Goal: Transaction & Acquisition: Obtain resource

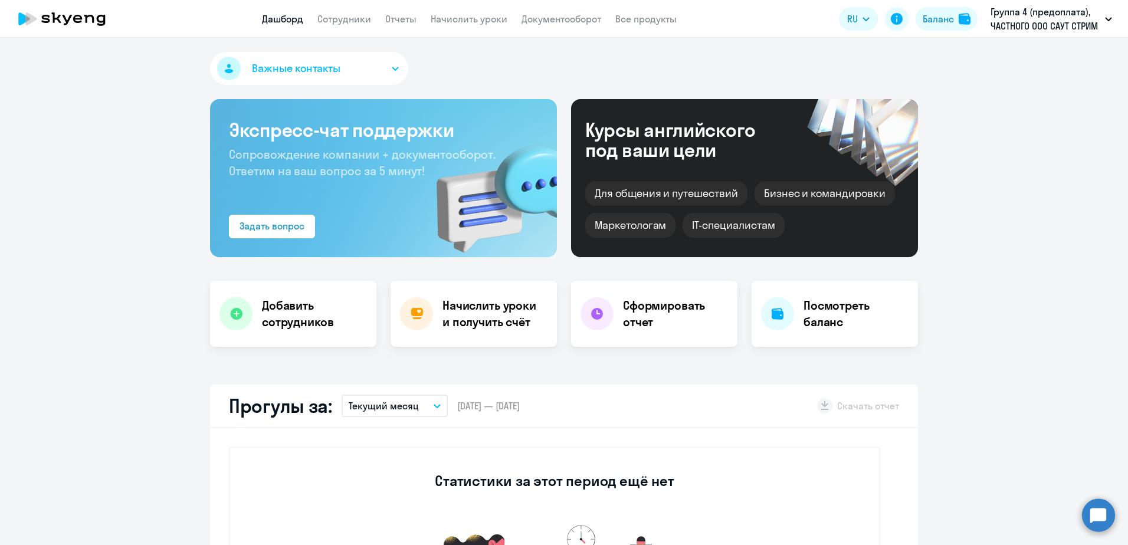
select select "30"
click at [668, 313] on h4 "Сформировать отчет" at bounding box center [675, 313] width 105 height 33
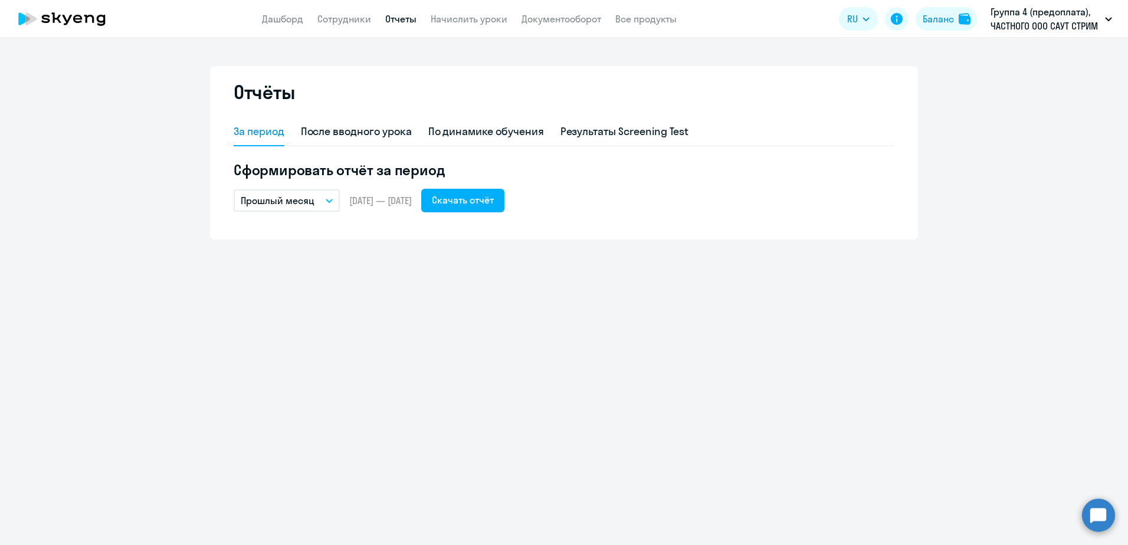
click at [324, 202] on button "Прошлый месяц" at bounding box center [287, 200] width 106 height 22
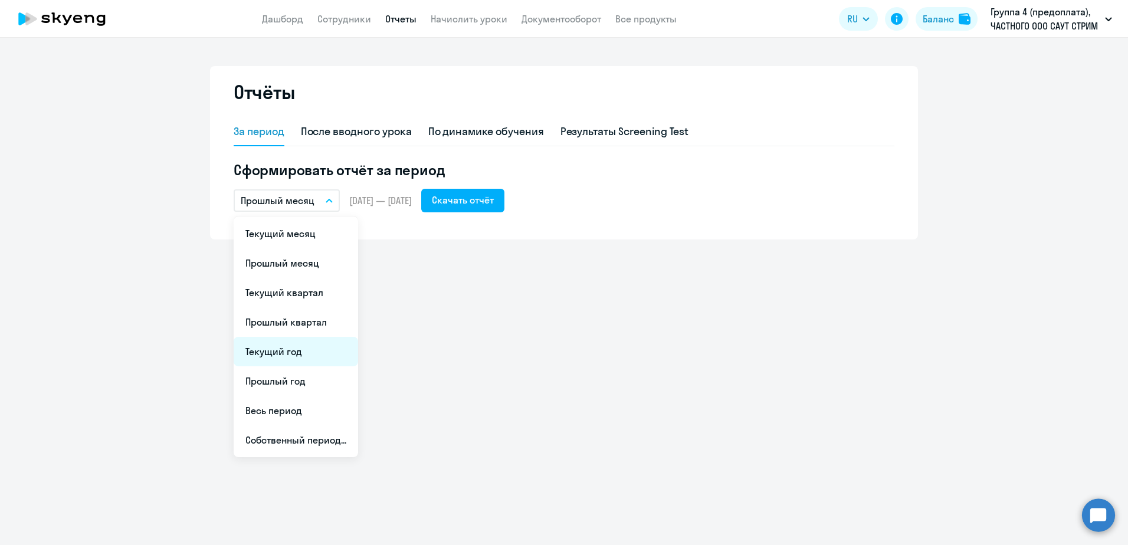
click at [294, 351] on li "Текущий год" at bounding box center [296, 351] width 124 height 29
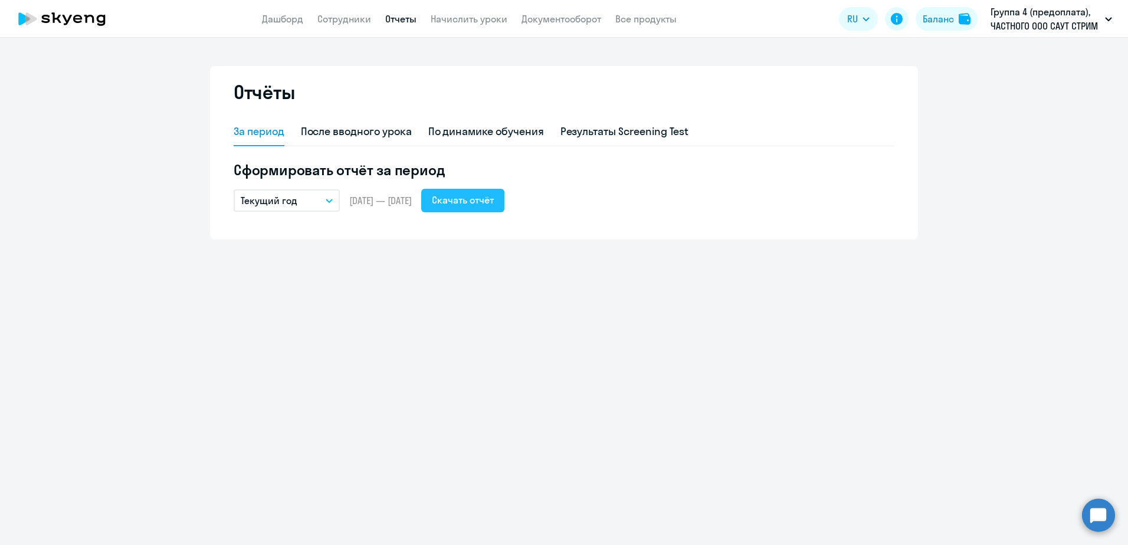
click at [500, 207] on button "Скачать отчёт" at bounding box center [462, 201] width 83 height 24
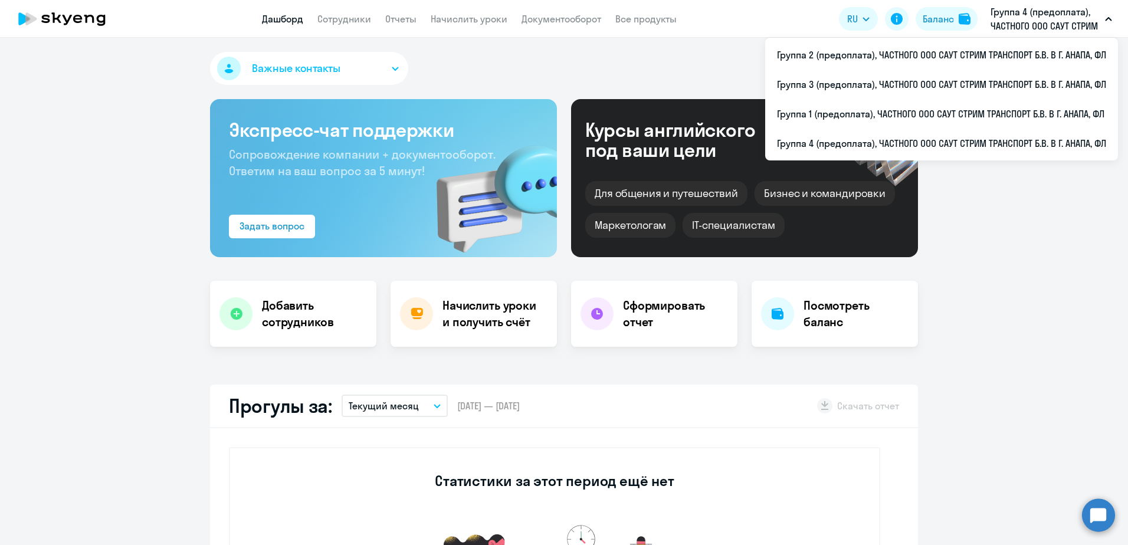
select select "30"
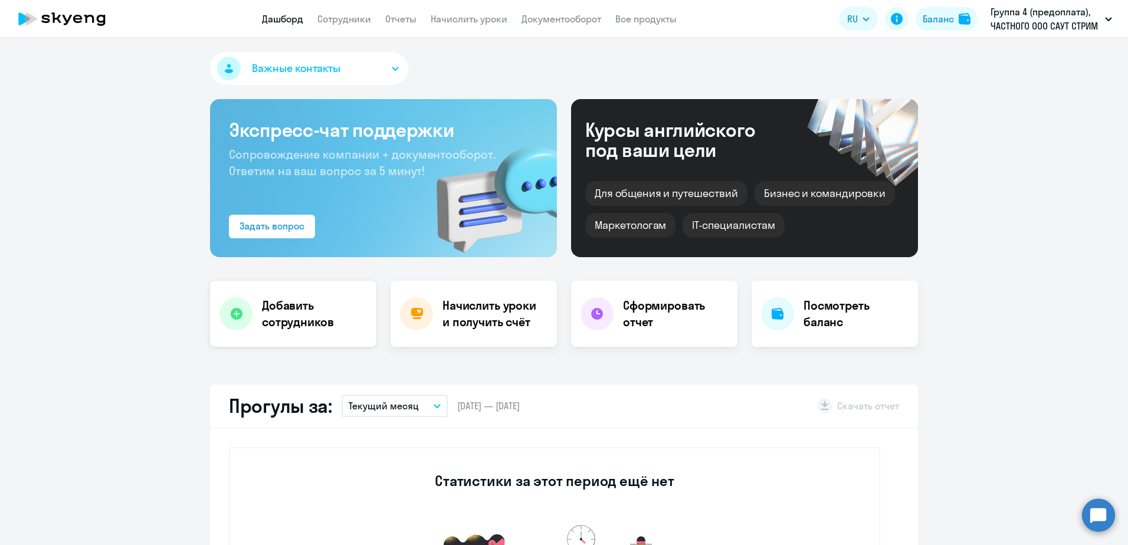
click at [309, 300] on h4 "Добавить сотрудников" at bounding box center [314, 313] width 105 height 33
select select "english_adult_not_native_speaker"
select select "3"
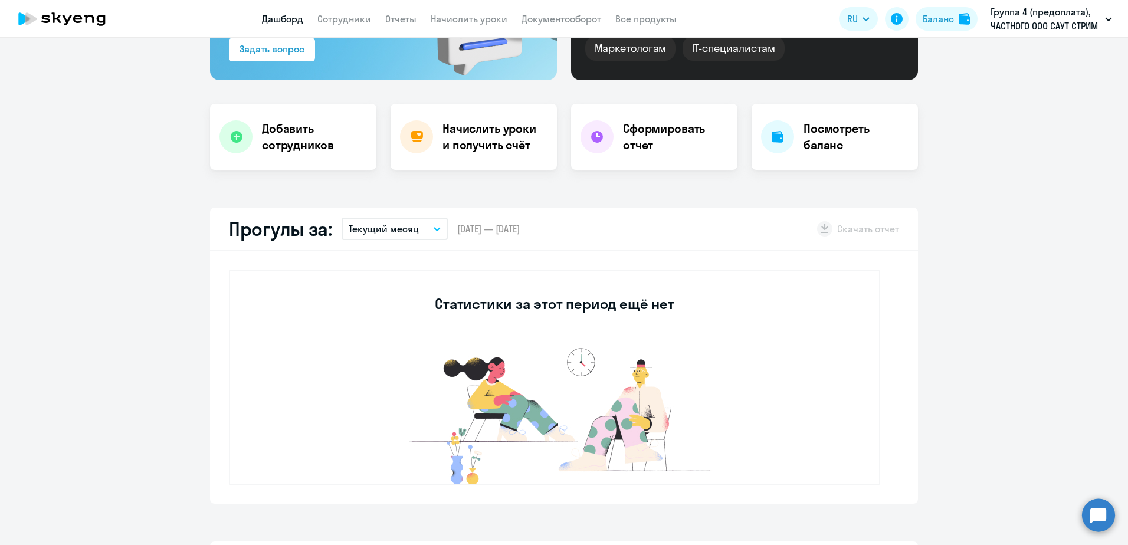
select select "30"
click at [432, 234] on button "Текущий месяц" at bounding box center [394, 229] width 106 height 22
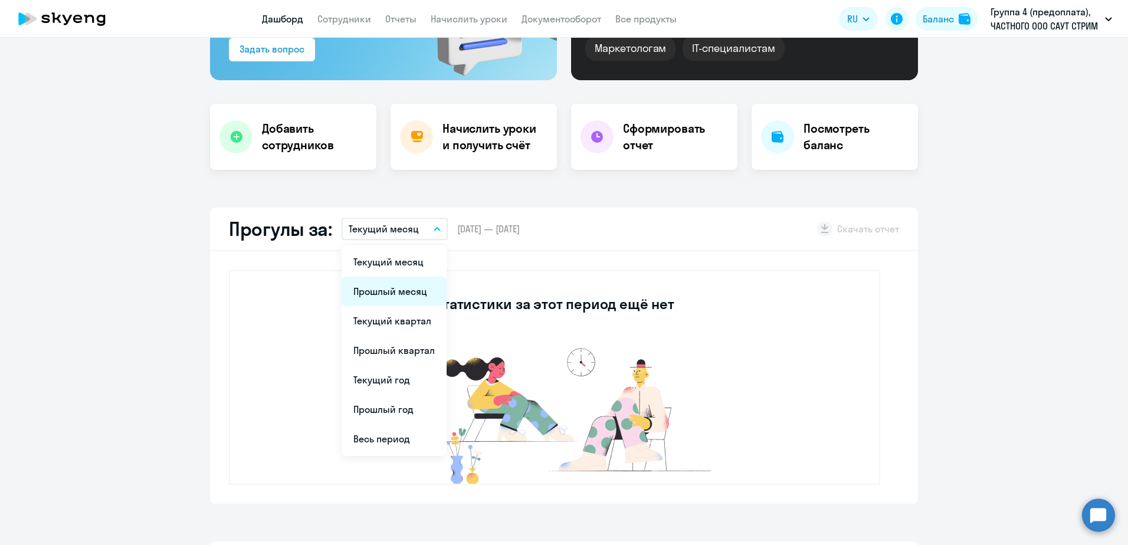
click at [411, 290] on li "Прошлый месяц" at bounding box center [393, 291] width 105 height 29
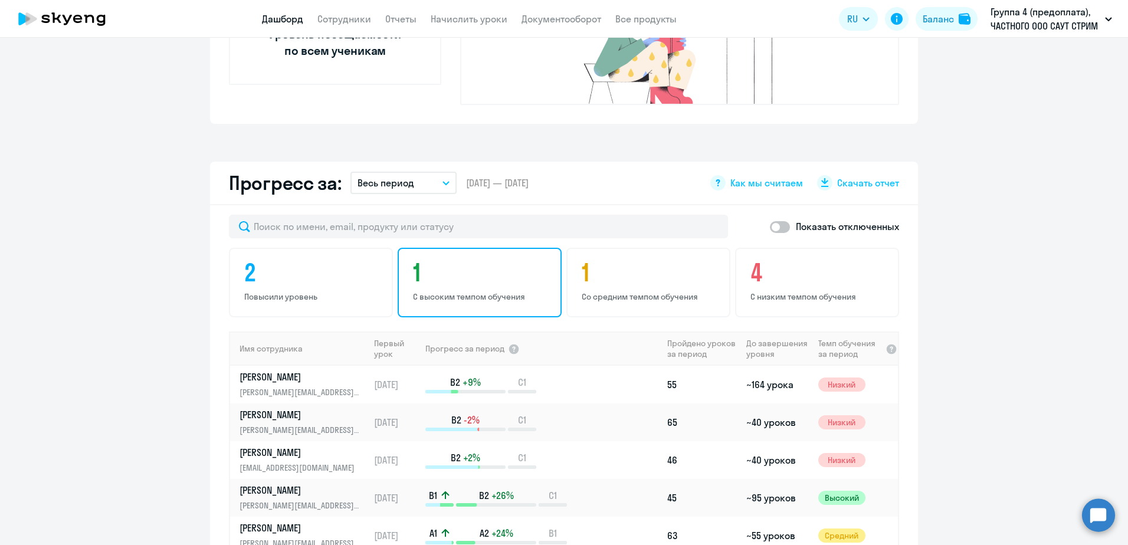
scroll to position [590, 0]
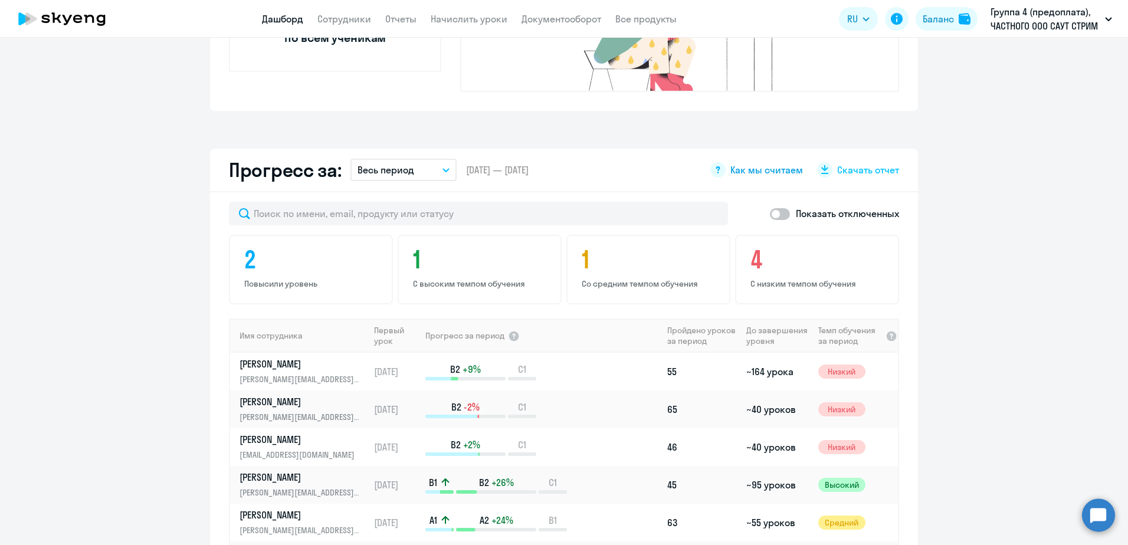
click at [716, 166] on icon at bounding box center [718, 169] width 4 height 7
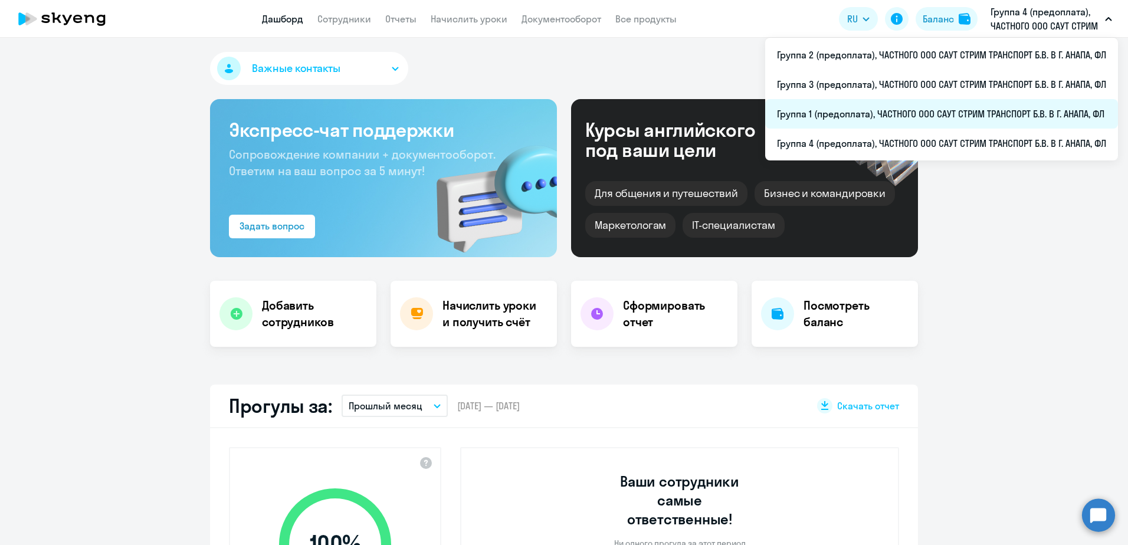
click at [879, 115] on li "Группа 1 (предоплата), ЧАСТНОГО ООО САУТ СТРИМ ТРАНСПОРТ Б.В. В Г. АНАПА, ФЛ" at bounding box center [941, 113] width 353 height 29
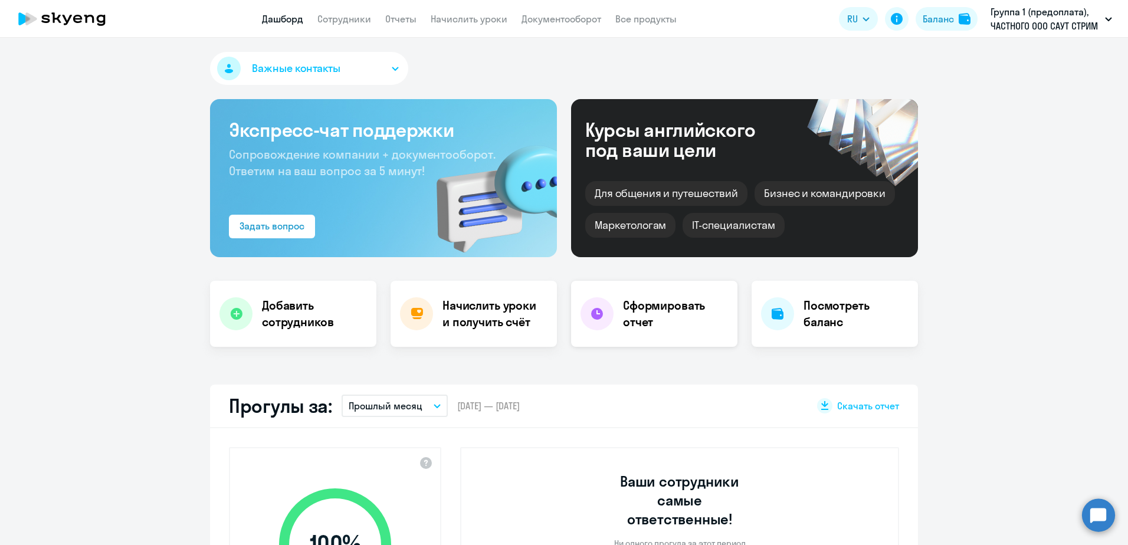
select select "30"
click at [656, 314] on h4 "Сформировать отчет" at bounding box center [675, 313] width 105 height 33
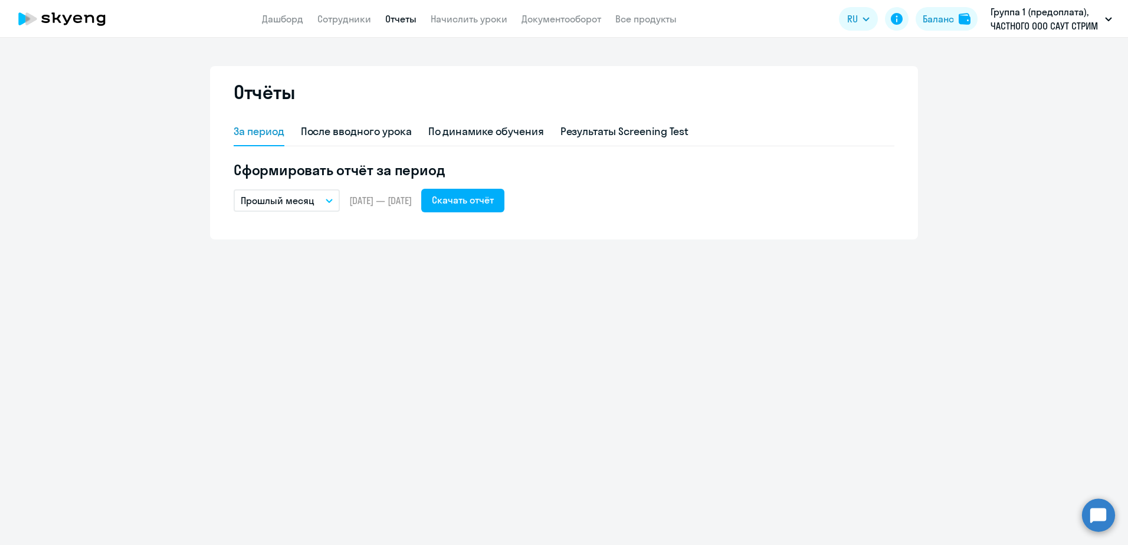
click at [331, 200] on icon "button" at bounding box center [329, 200] width 6 height 3
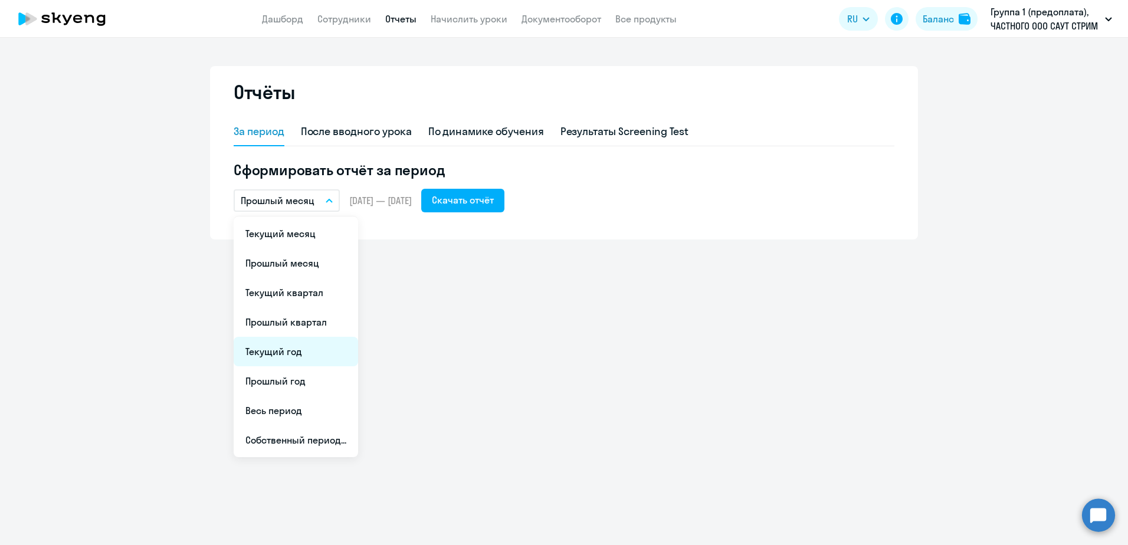
click at [290, 353] on li "Текущий год" at bounding box center [296, 351] width 124 height 29
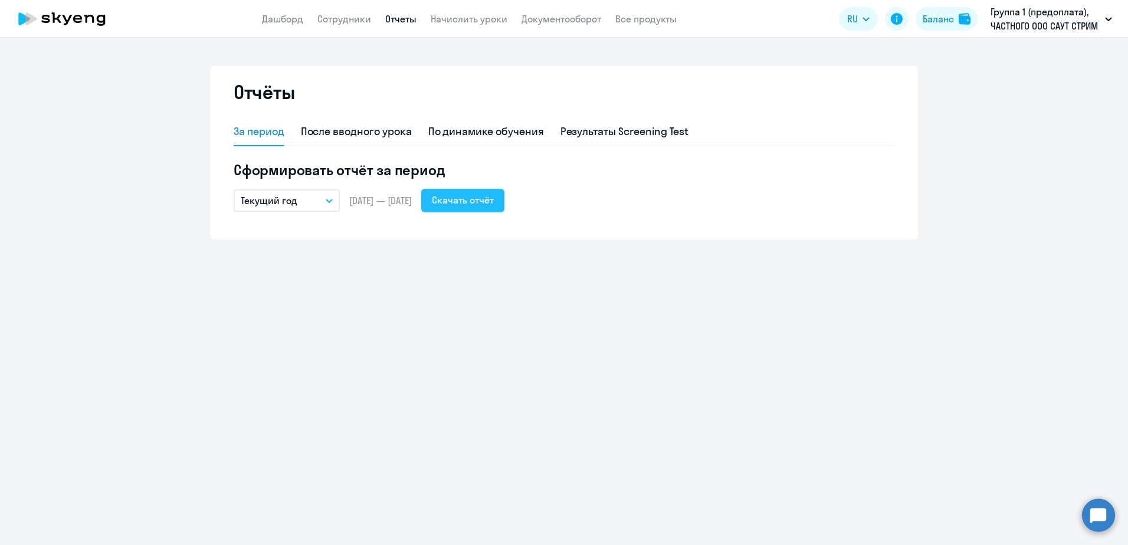
click at [494, 204] on div "Скачать отчёт" at bounding box center [463, 200] width 62 height 14
click at [968, 141] on ng-component "Отчёты За период После вводного урока По динамике обучения Результаты Screening…" at bounding box center [564, 152] width 1128 height 173
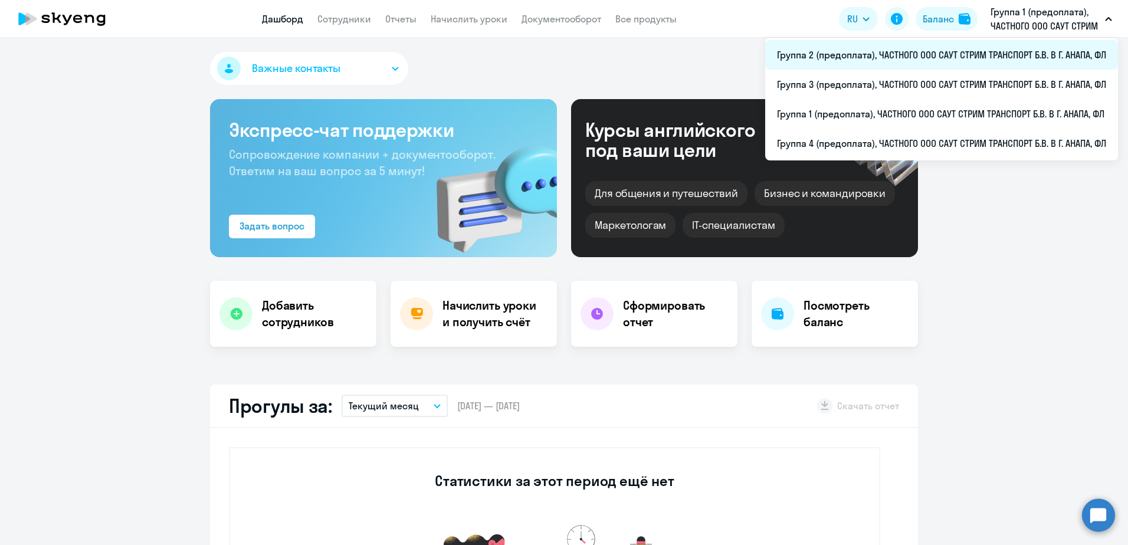
click at [1061, 56] on li "Группа 2 (предоплата), ЧАСТНОГО ООО САУТ СТРИМ ТРАНСПОРТ Б.В. В Г. АНАПА, ФЛ" at bounding box center [941, 54] width 353 height 29
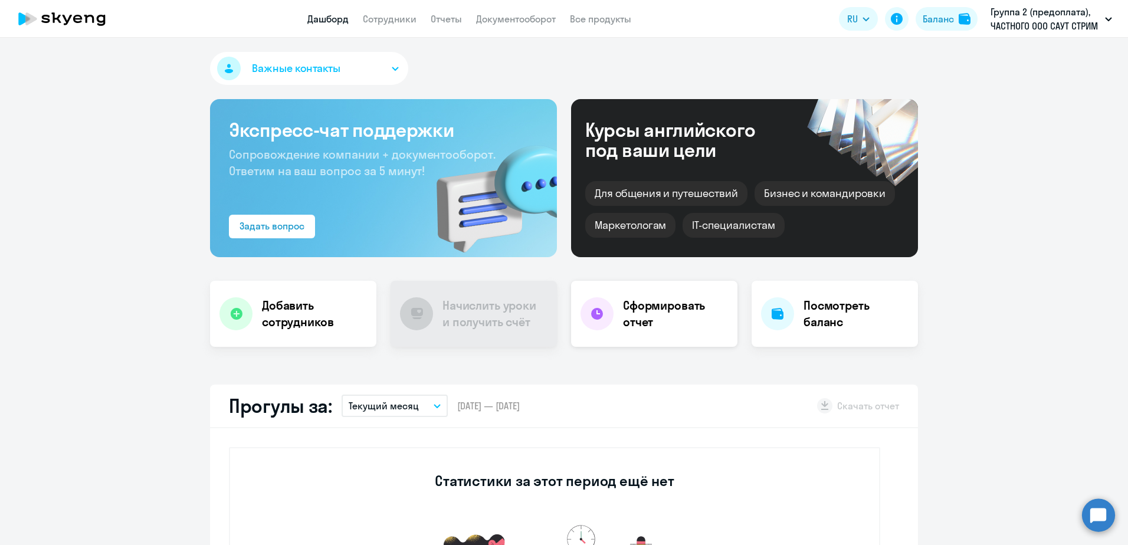
click at [666, 321] on h4 "Сформировать отчет" at bounding box center [675, 313] width 105 height 33
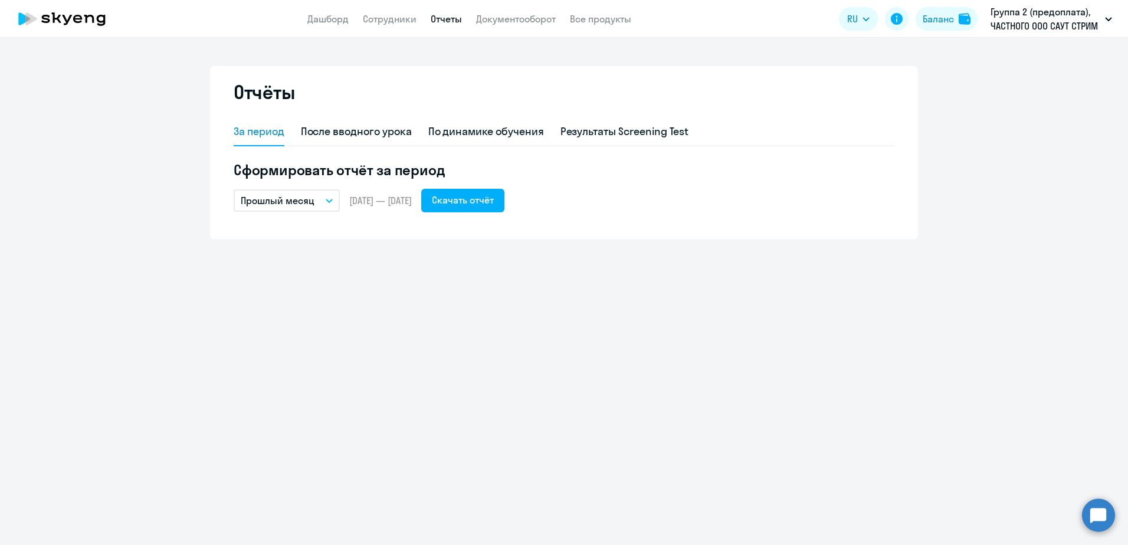
click at [331, 202] on icon "button" at bounding box center [329, 201] width 7 height 4
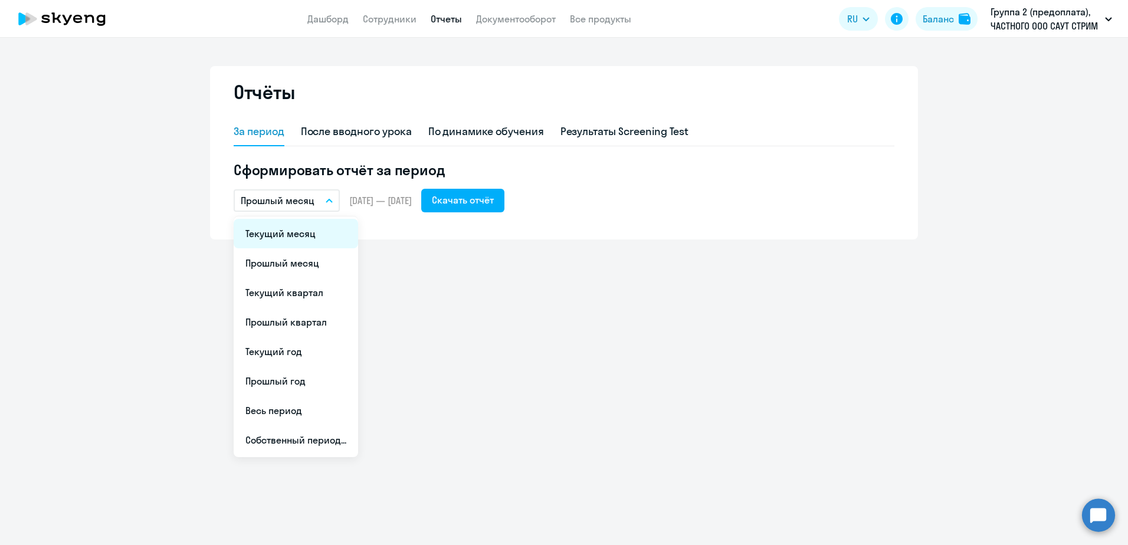
click at [317, 232] on li "Текущий месяц" at bounding box center [296, 233] width 124 height 29
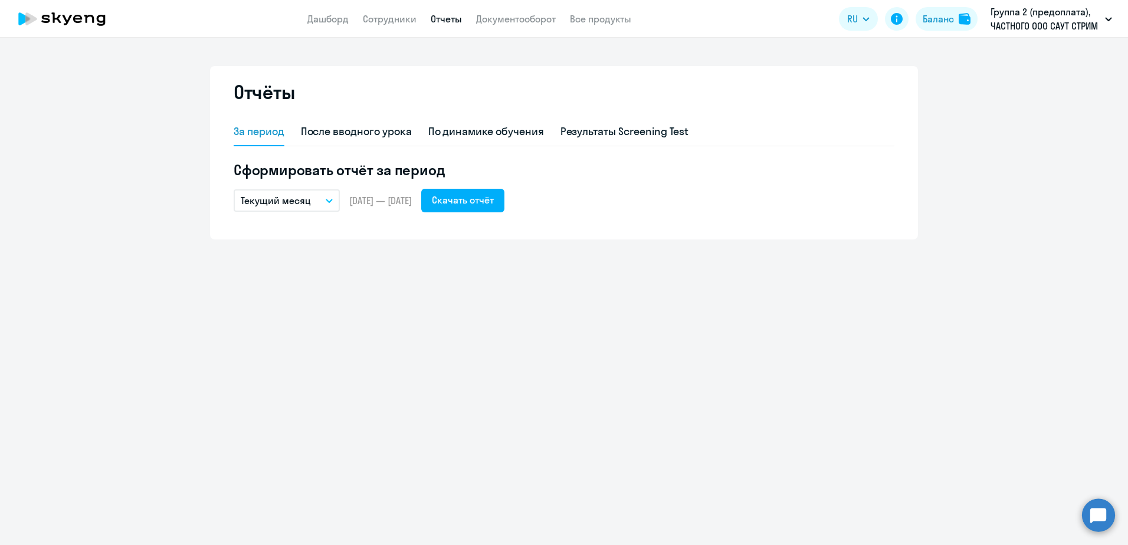
click at [329, 197] on button "Текущий месяц" at bounding box center [287, 200] width 106 height 22
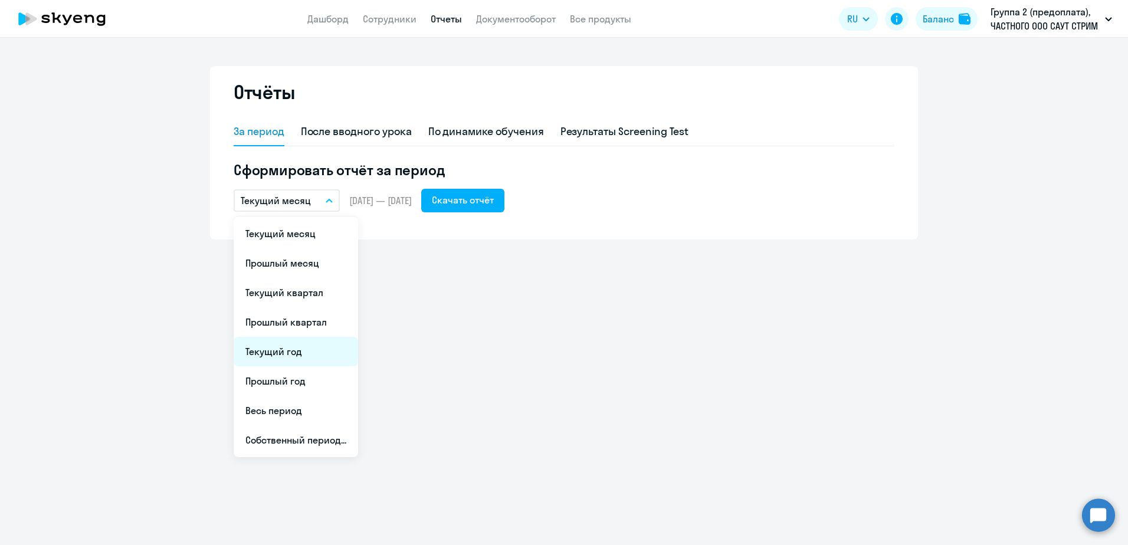
click at [301, 352] on li "Текущий год" at bounding box center [296, 351] width 124 height 29
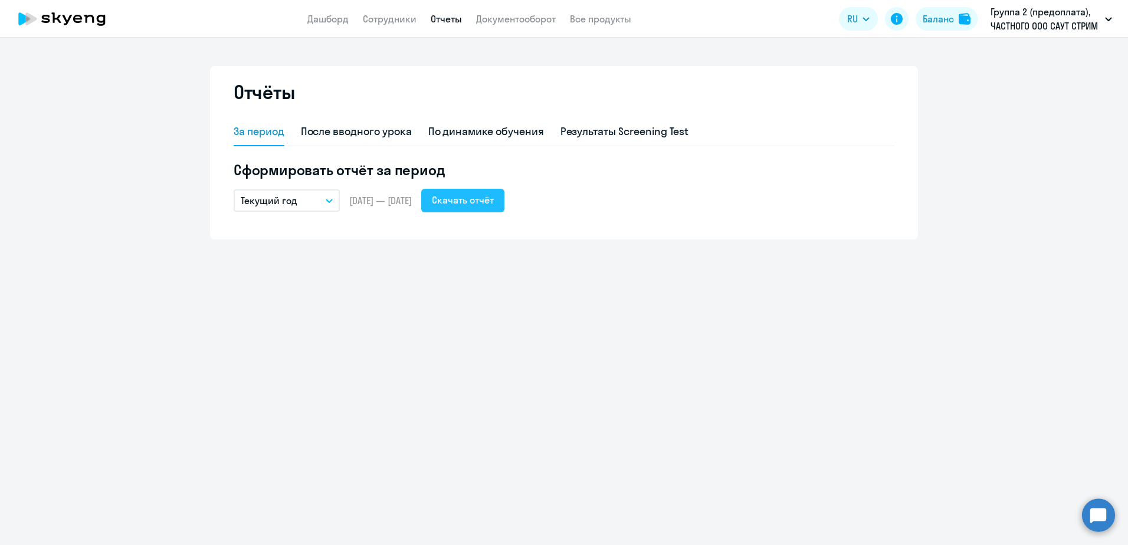
click at [484, 199] on div "Скачать отчёт" at bounding box center [463, 200] width 62 height 14
drag, startPoint x: 1058, startPoint y: 231, endPoint x: 1081, endPoint y: 189, distance: 47.8
click at [1058, 231] on ng-component "Отчёты За период После вводного урока По динамике обучения Результаты Screening…" at bounding box center [564, 152] width 1128 height 173
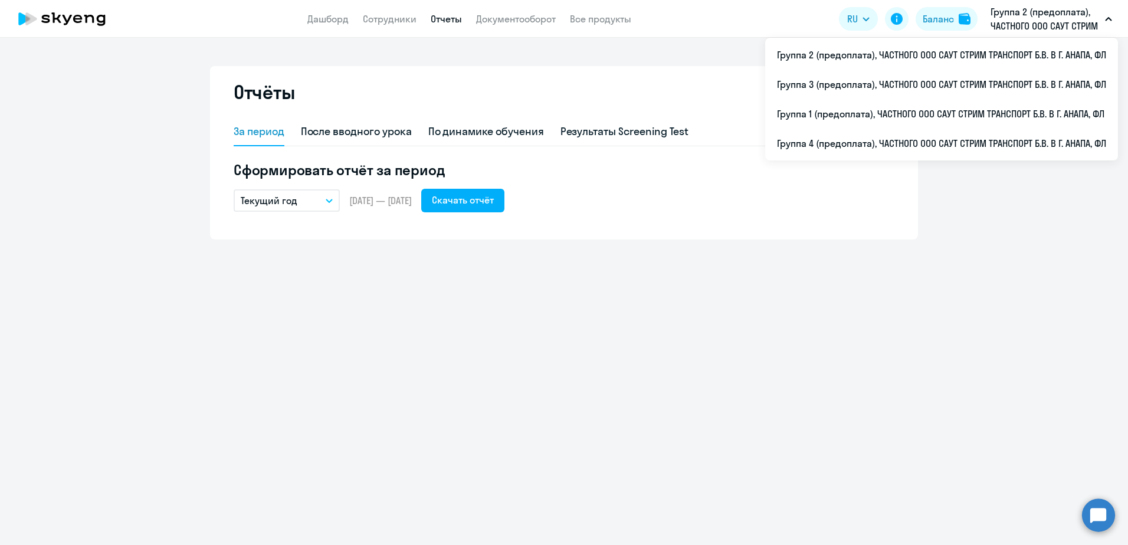
click at [1108, 25] on button "Группа 2 (предоплата), ЧАСТНОГО ООО САУТ СТРИМ ТРАНСПОРТ Б.В. В Г. АНАПА, ФЛ" at bounding box center [1050, 19] width 133 height 28
click at [1103, 22] on button "Группа 2 (предоплата), ЧАСТНОГО ООО САУТ СТРИМ ТРАНСПОРТ Б.В. В Г. АНАПА, ФЛ" at bounding box center [1050, 19] width 133 height 28
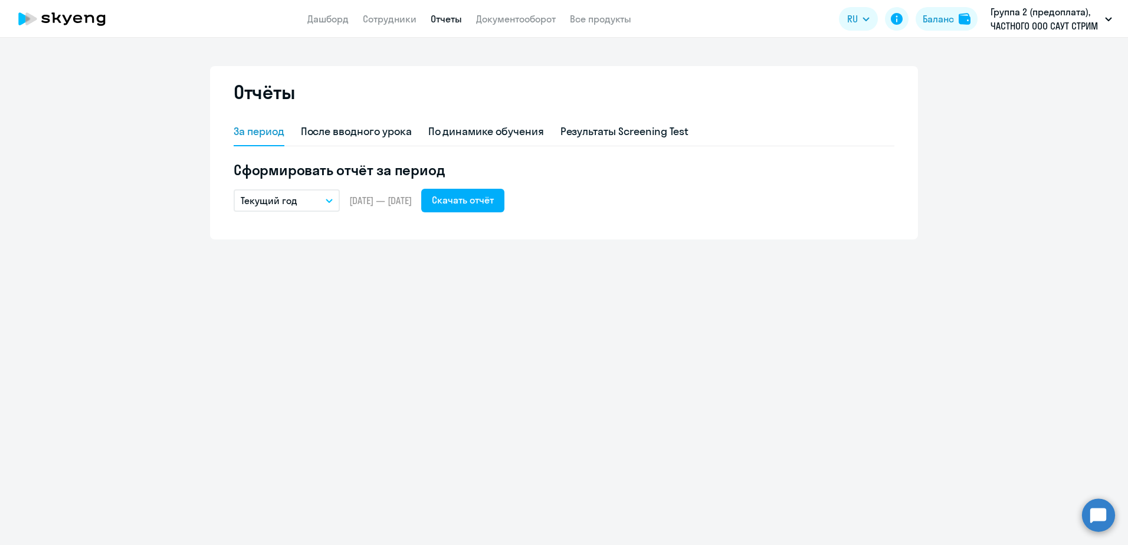
click at [1103, 22] on button "Группа 2 (предоплата), ЧАСТНОГО ООО САУТ СТРИМ ТРАНСПОРТ Б.В. В Г. АНАПА, ФЛ" at bounding box center [1050, 19] width 133 height 28
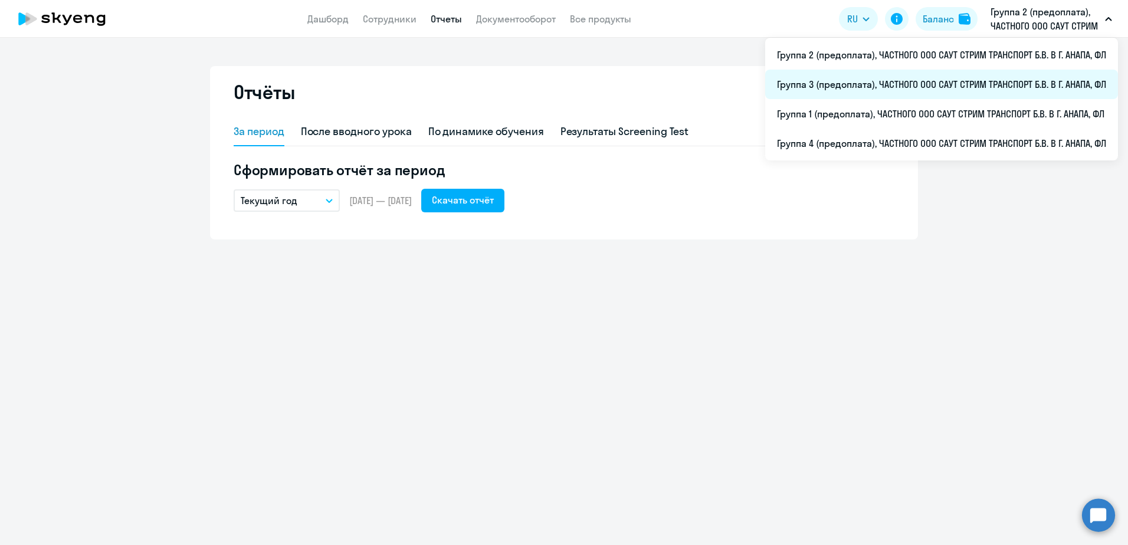
click at [1006, 81] on li "Группа 3 (предоплата), ЧАСТНОГО ООО САУТ СТРИМ ТРАНСПОРТ Б.В. В Г. АНАПА, ФЛ" at bounding box center [941, 84] width 353 height 29
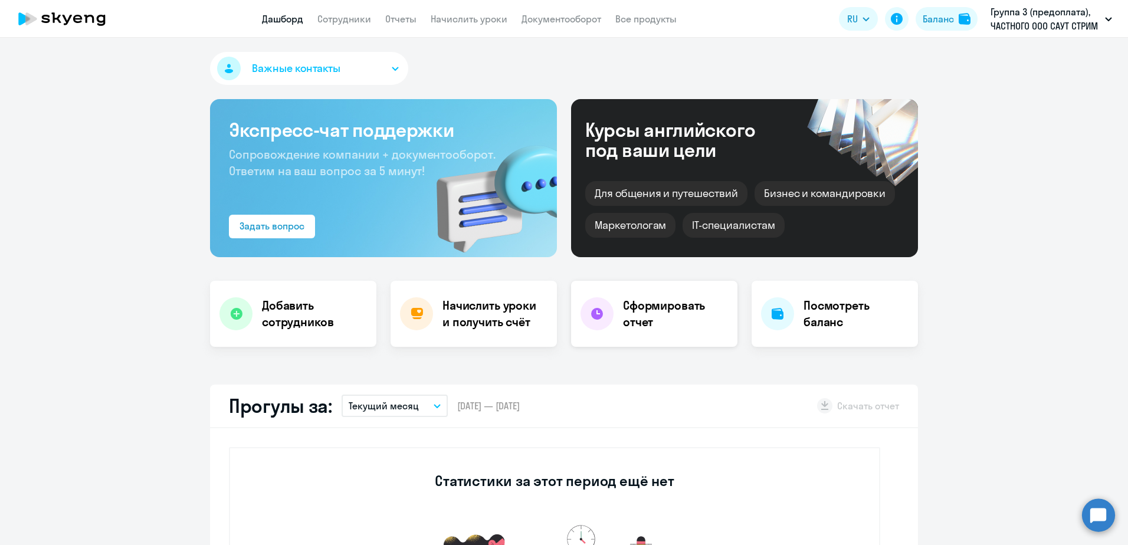
click at [623, 312] on h4 "Сформировать отчет" at bounding box center [675, 313] width 105 height 33
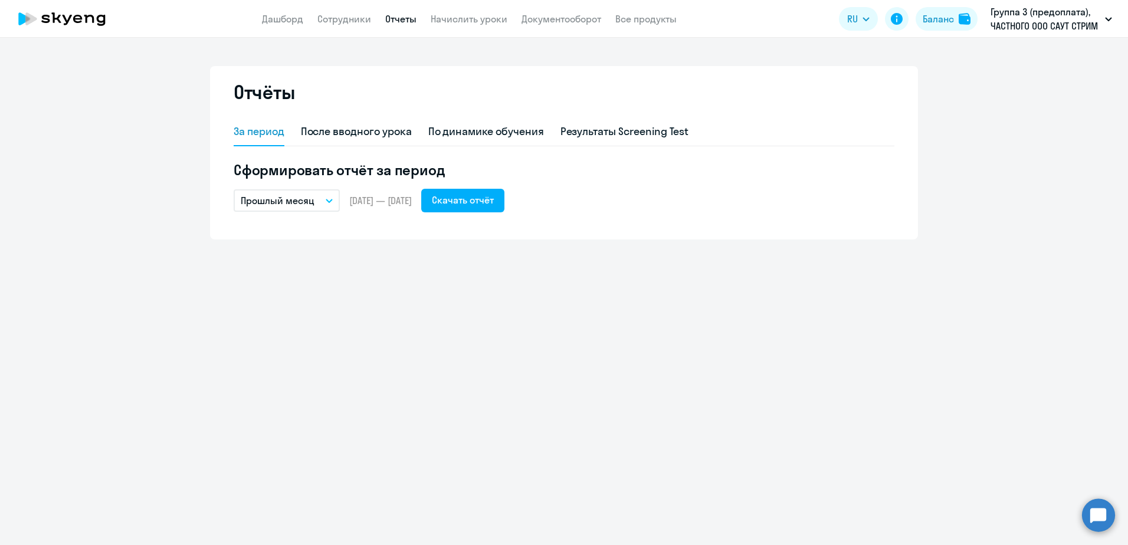
click at [323, 202] on button "Прошлый месяц" at bounding box center [287, 200] width 106 height 22
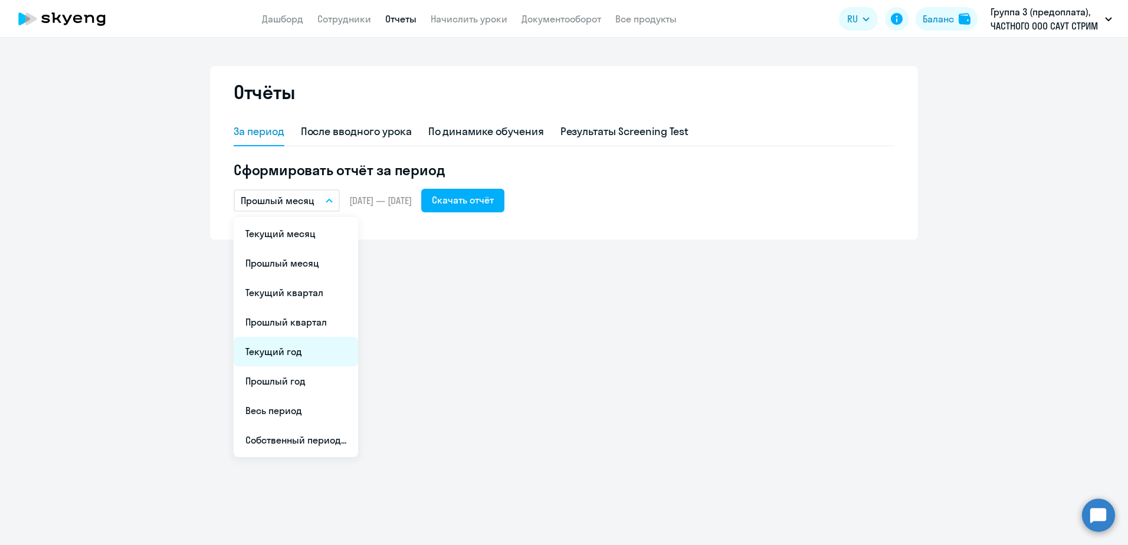
click at [294, 350] on li "Текущий год" at bounding box center [296, 351] width 124 height 29
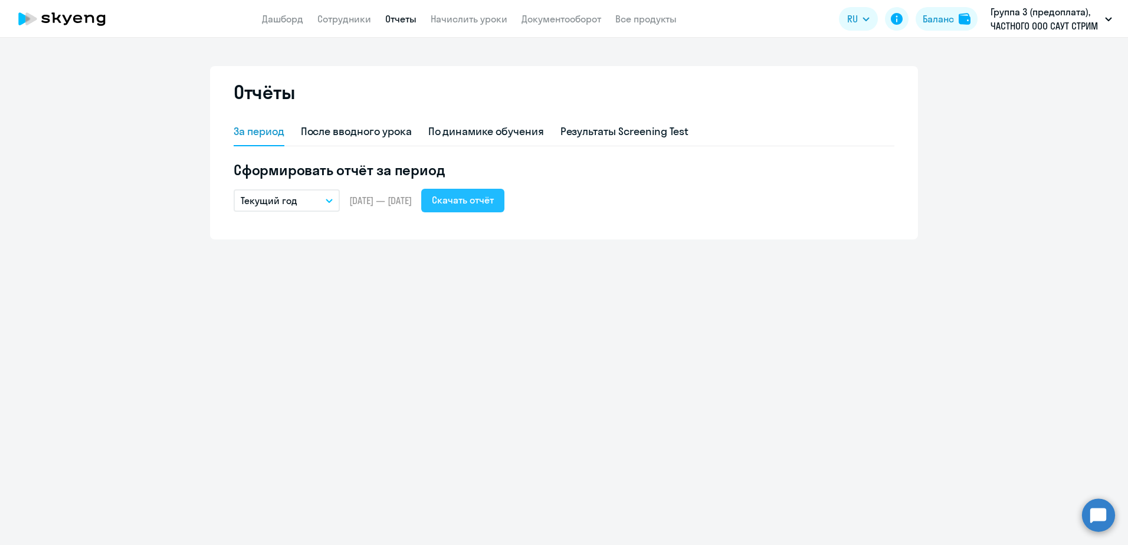
click at [488, 205] on div "Скачать отчёт" at bounding box center [463, 200] width 62 height 14
click at [564, 289] on div "Отчёты За период После вводного урока По динамике обучения Результаты Screening…" at bounding box center [564, 291] width 1128 height 507
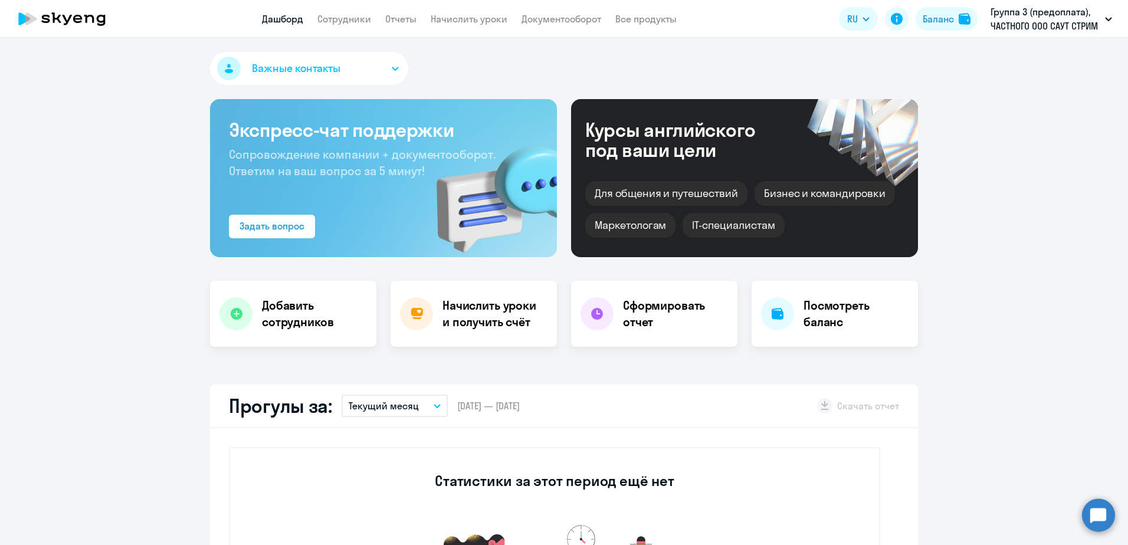
click at [436, 403] on button "Текущий месяц" at bounding box center [394, 406] width 106 height 22
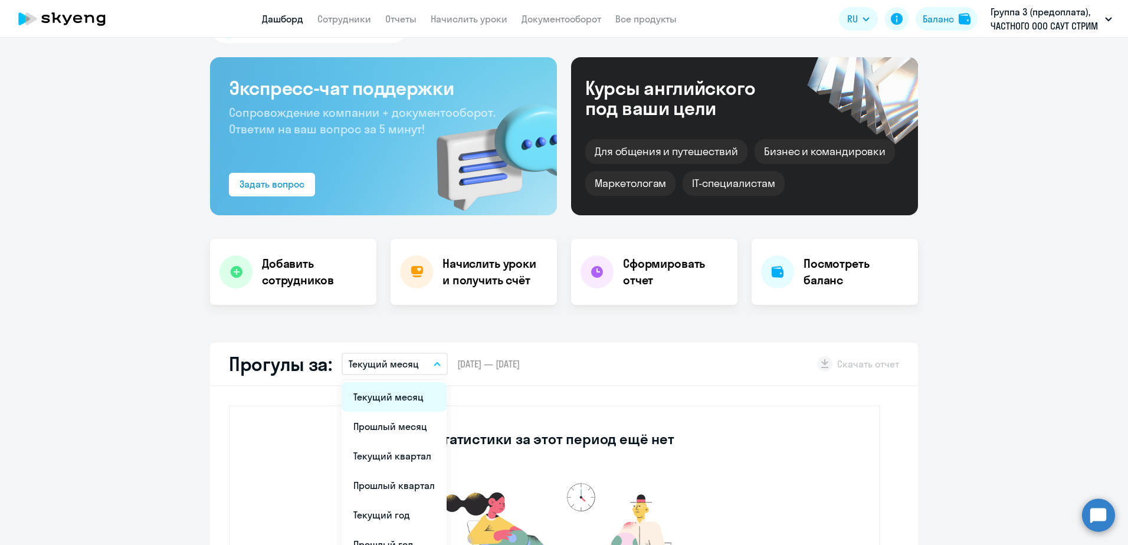
scroll to position [59, 0]
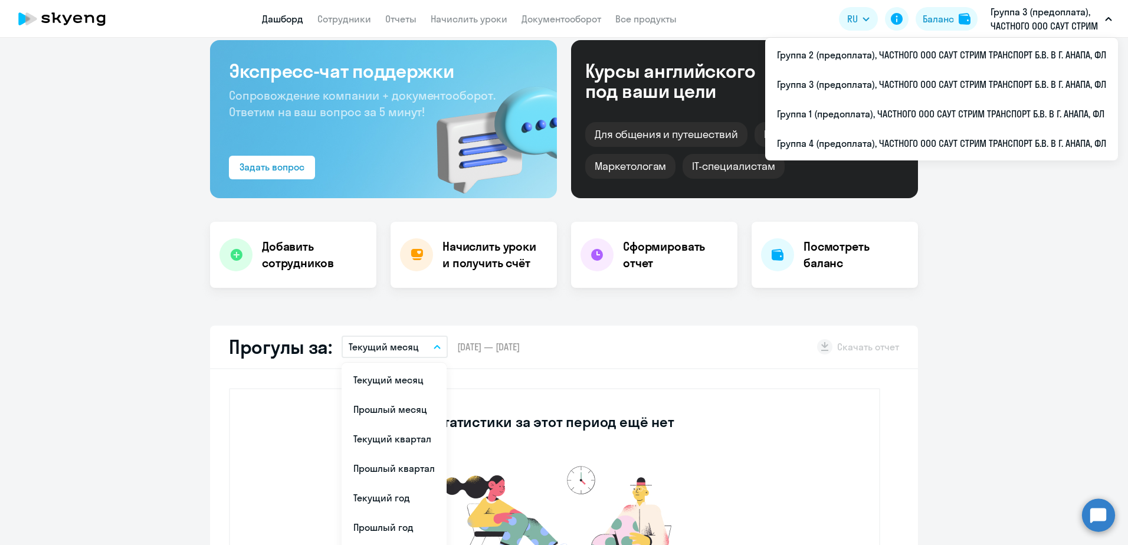
click at [1071, 27] on p "Группа 3 (предоплата), ЧАСТНОГО ООО САУТ СТРИМ ТРАНСПОРТ Б.В. В Г. АНАПА, ФЛ" at bounding box center [1045, 19] width 110 height 28
click at [1069, 22] on p "Группа 3 (предоплата), ЧАСТНОГО ООО САУТ СТРИМ ТРАНСПОРТ Б.В. В Г. АНАПА, ФЛ" at bounding box center [1045, 19] width 110 height 28
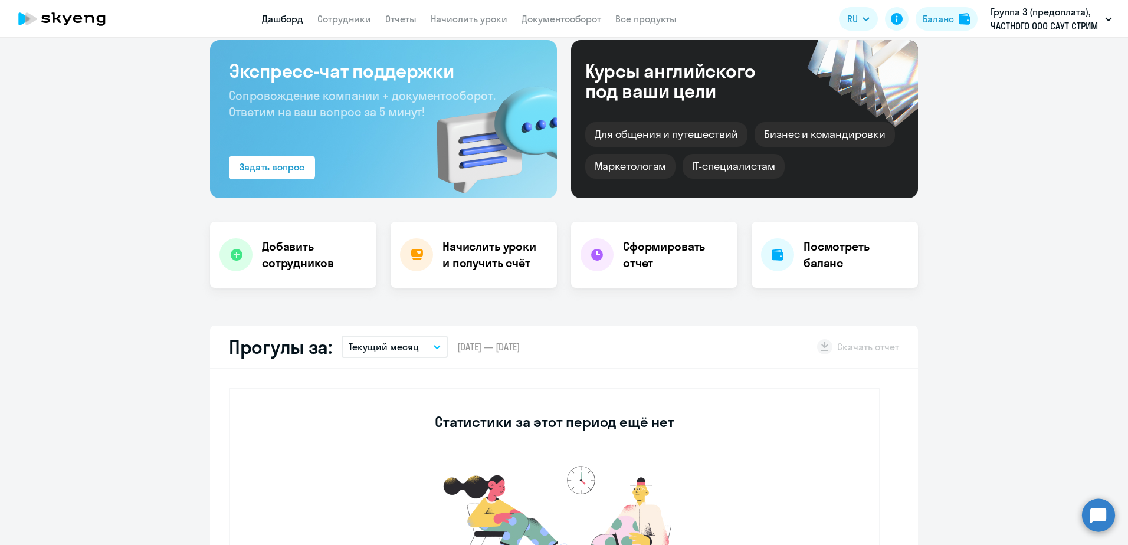
click at [1069, 22] on p "Группа 3 (предоплата), ЧАСТНОГО ООО САУТ СТРИМ ТРАНСПОРТ Б.В. В Г. АНАПА, ФЛ" at bounding box center [1045, 19] width 110 height 28
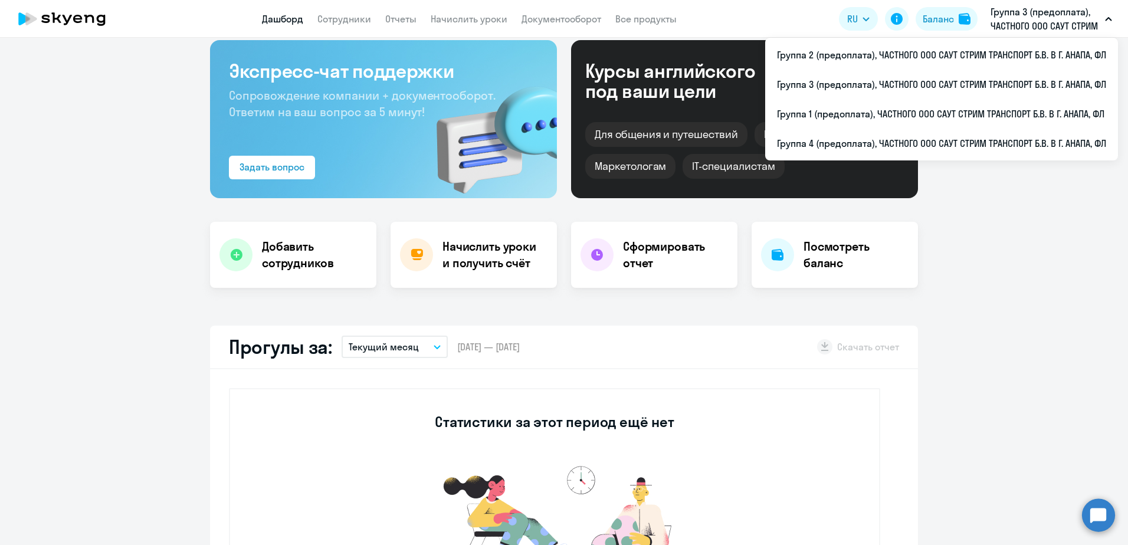
select select "30"
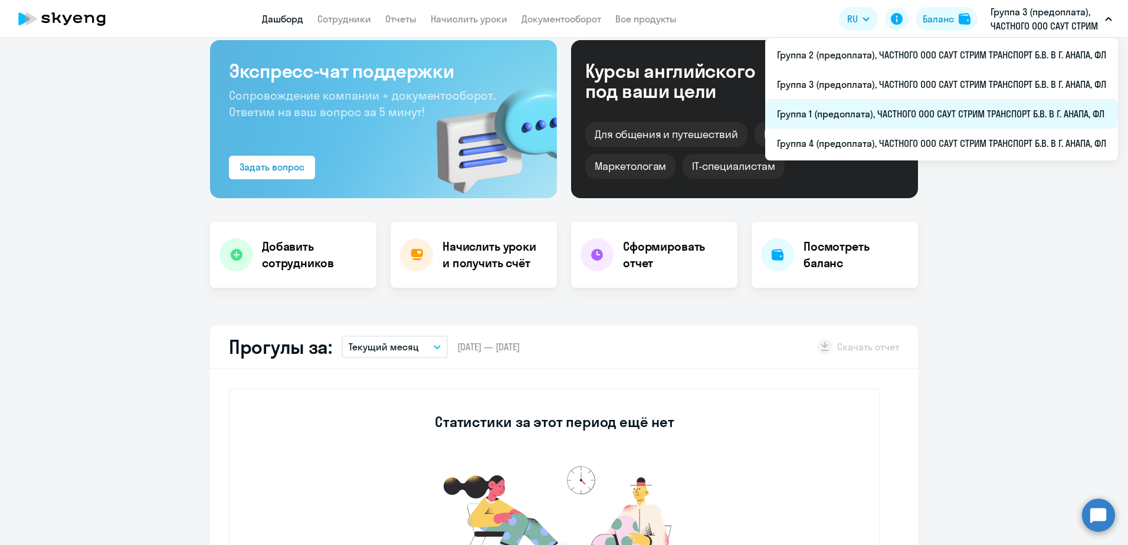
click at [1056, 106] on li "Группа 1 (предоплата), ЧАСТНОГО ООО САУТ СТРИМ ТРАНСПОРТ Б.В. В Г. АНАПА, ФЛ" at bounding box center [941, 113] width 353 height 29
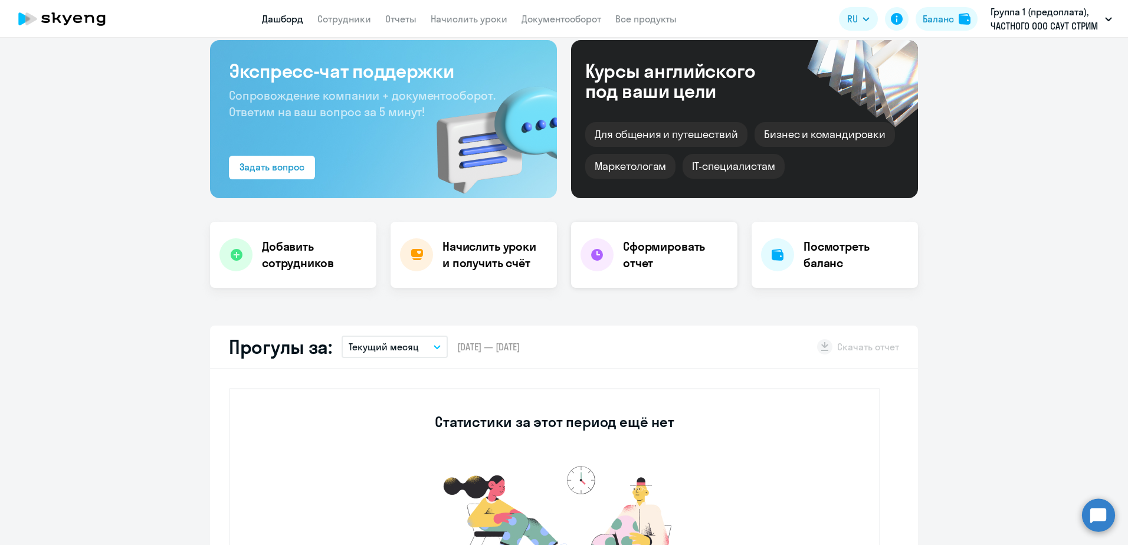
select select "30"
click at [633, 260] on h4 "Сформировать отчет" at bounding box center [675, 254] width 105 height 33
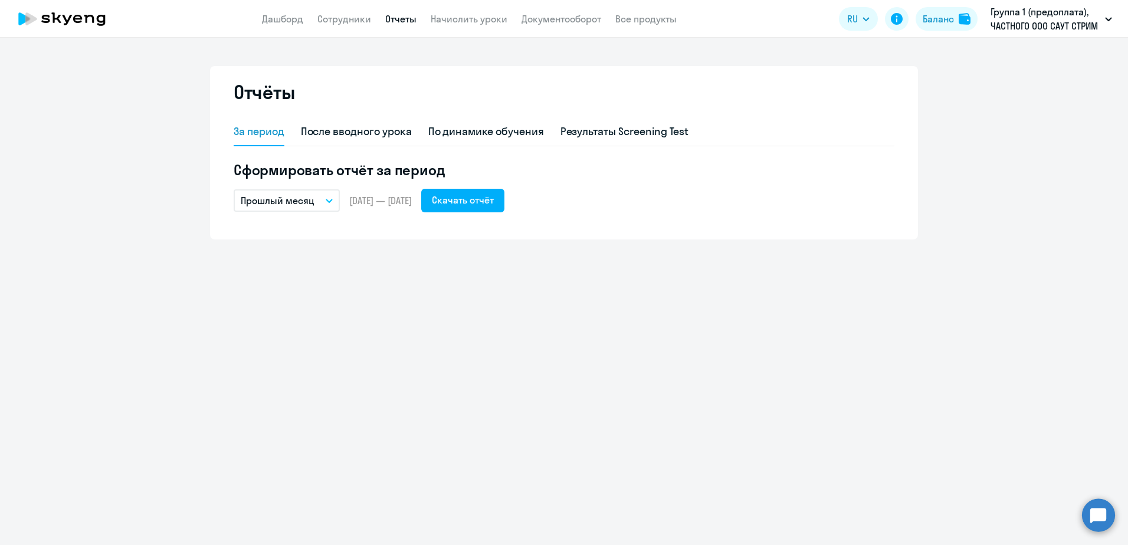
click at [331, 197] on button "Прошлый месяц" at bounding box center [287, 200] width 106 height 22
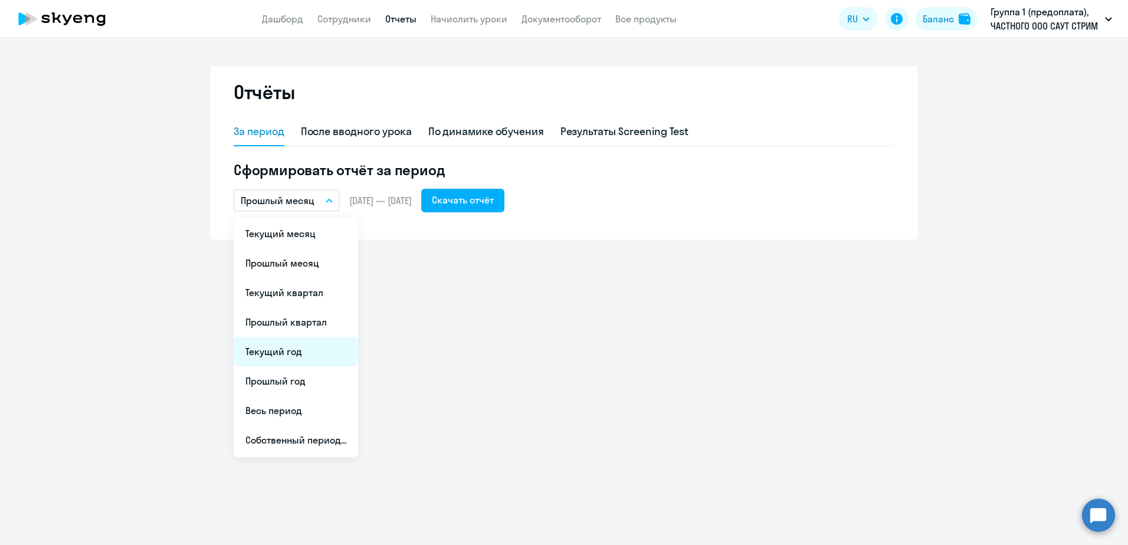
click at [310, 356] on li "Текущий год" at bounding box center [296, 351] width 124 height 29
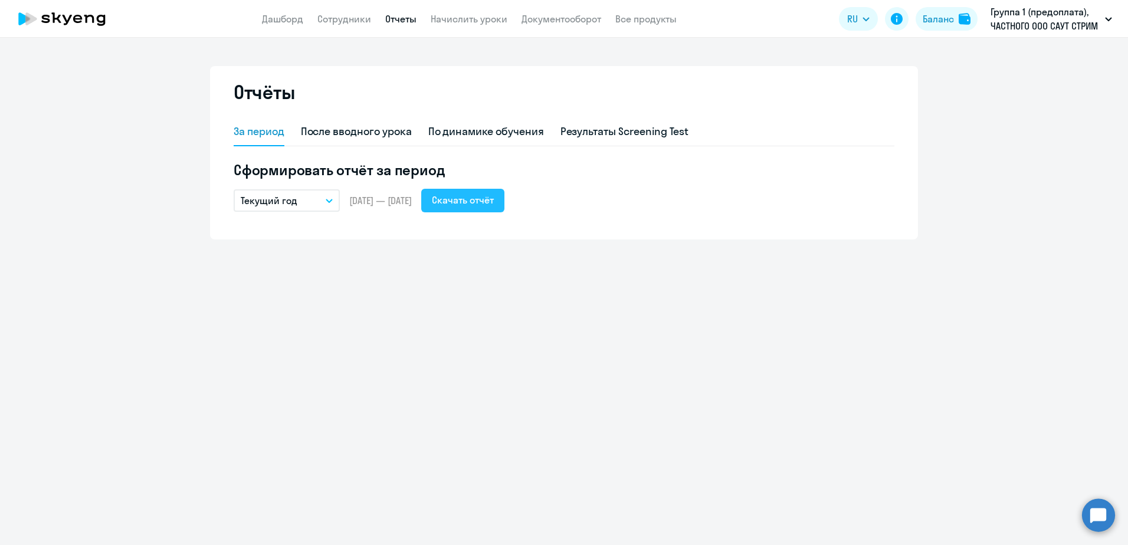
click at [491, 202] on div "Скачать отчёт" at bounding box center [463, 200] width 62 height 14
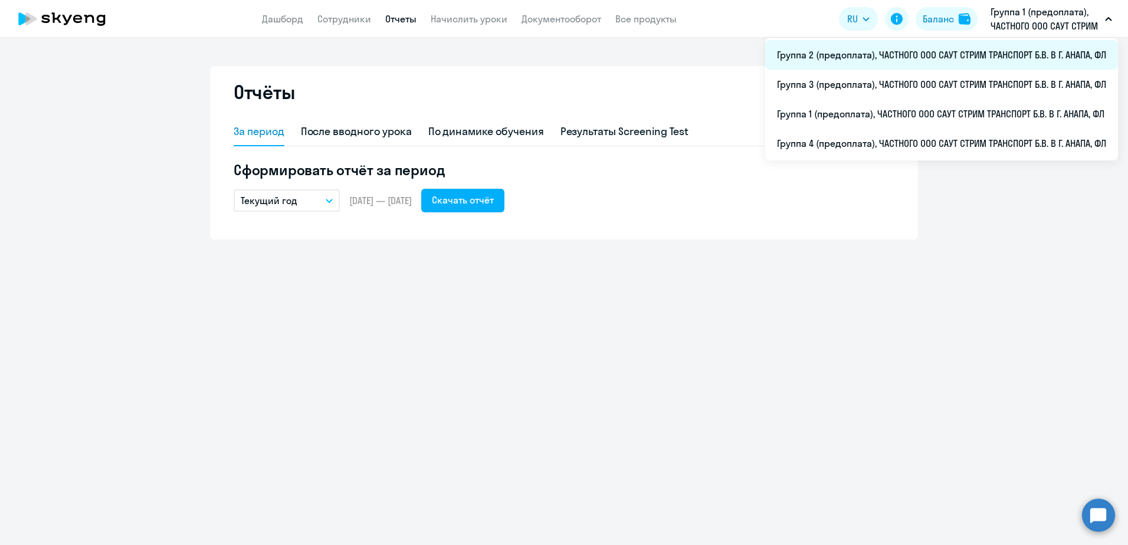
click at [1094, 47] on li "Группа 2 (предоплата), ЧАСТНОГО ООО САУТ СТРИМ ТРАНСПОРТ Б.В. В Г. АНАПА, ФЛ" at bounding box center [941, 54] width 353 height 29
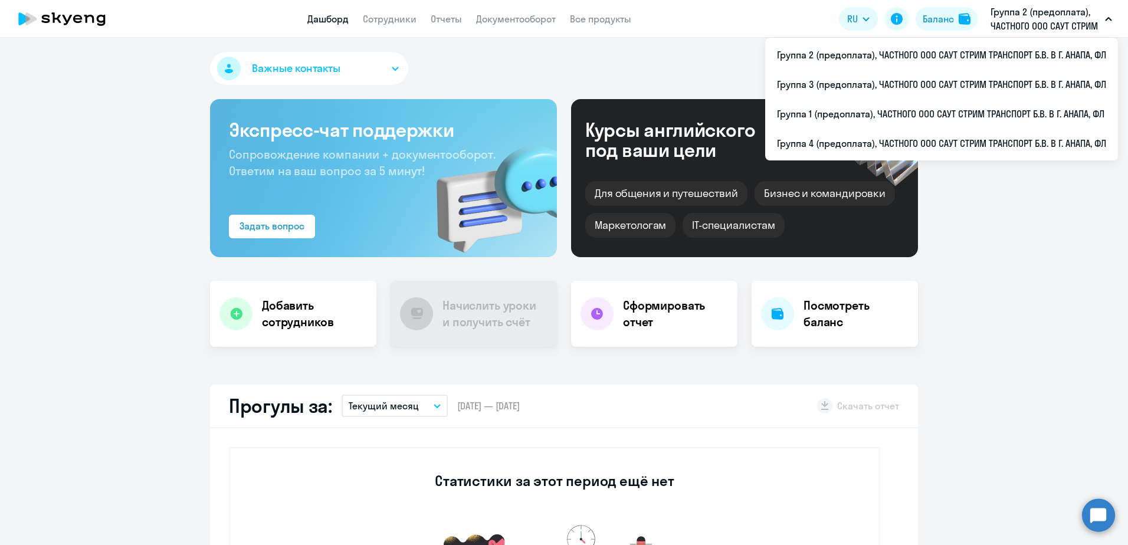
click at [1036, 15] on p "Группа 2 (предоплата), ЧАСТНОГО ООО САУТ СТРИМ ТРАНСПОРТ Б.В. В Г. АНАПА, ФЛ" at bounding box center [1045, 19] width 110 height 28
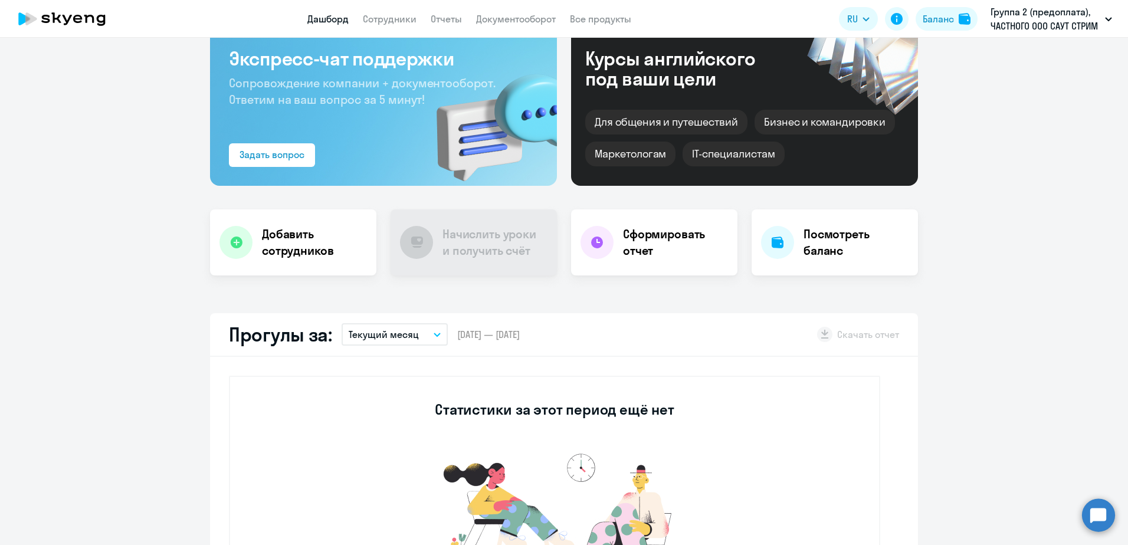
scroll to position [177, 0]
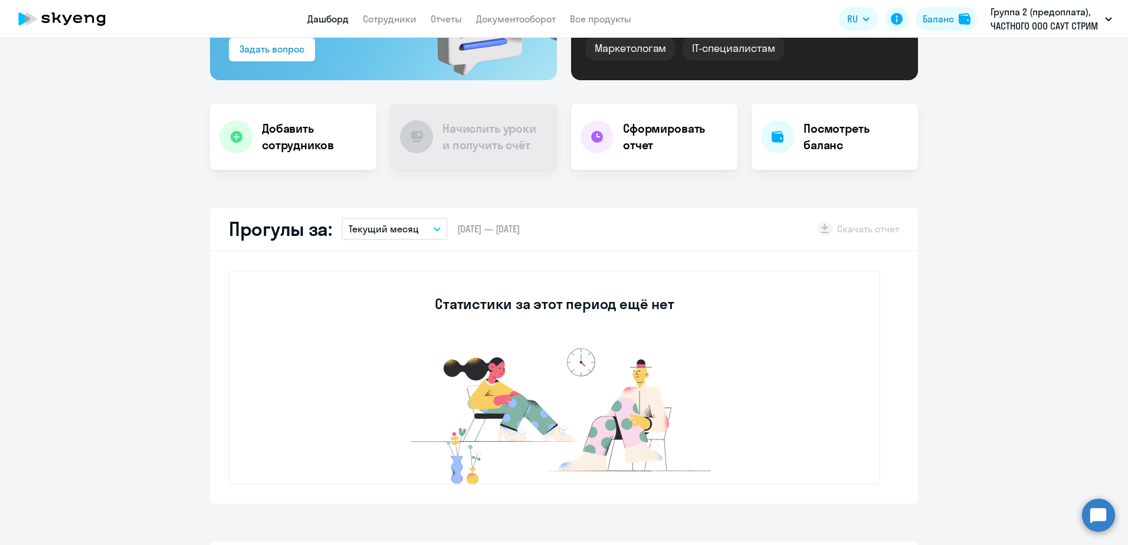
click at [425, 225] on button "Текущий месяц" at bounding box center [394, 229] width 106 height 22
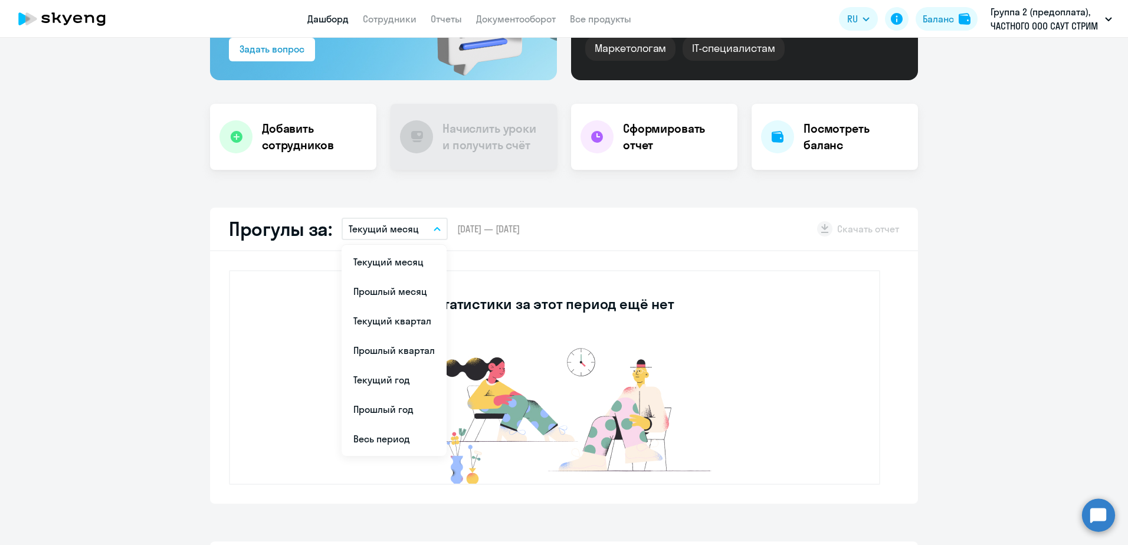
click at [754, 187] on div "Важные контакты Экспресс-чат поддержки Сопровождение компании + документооборот…" at bounding box center [564, 291] width 1128 height 507
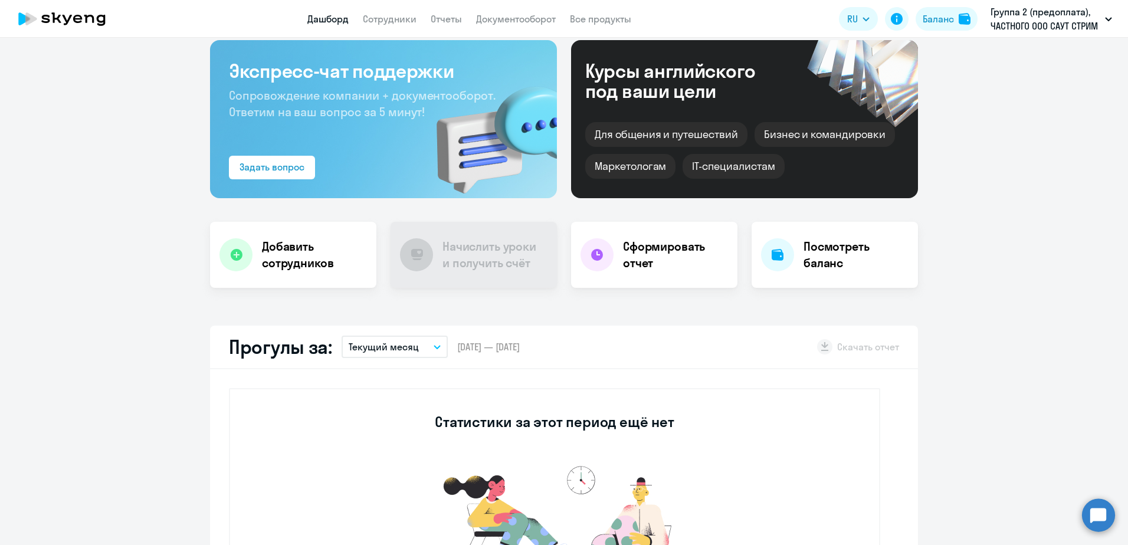
scroll to position [0, 0]
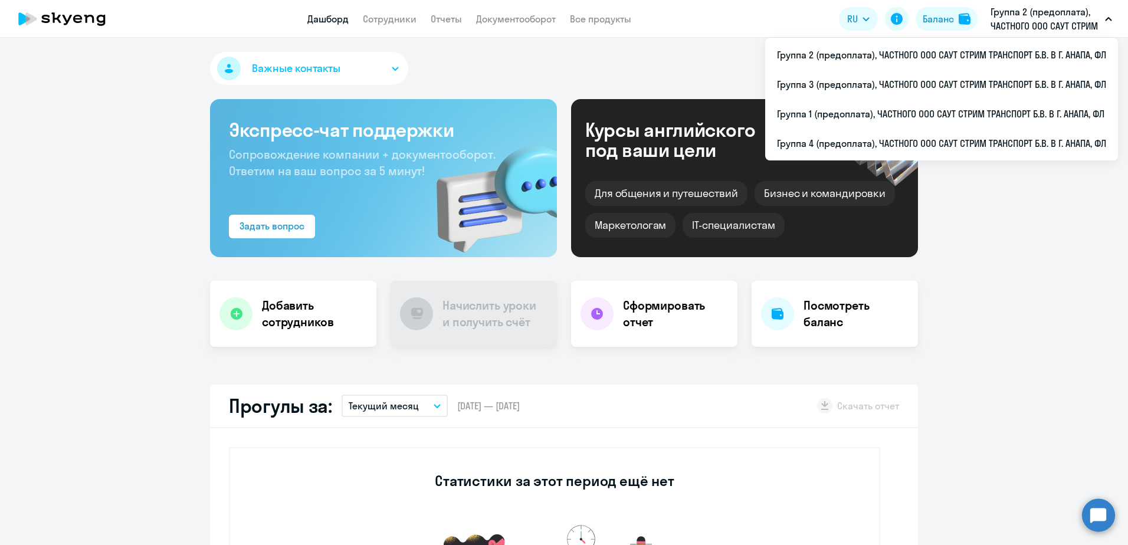
click at [1019, 24] on p "Группа 2 (предоплата), ЧАСТНОГО ООО САУТ СТРИМ ТРАНСПОРТ Б.В. В Г. АНАПА, ФЛ" at bounding box center [1045, 19] width 110 height 28
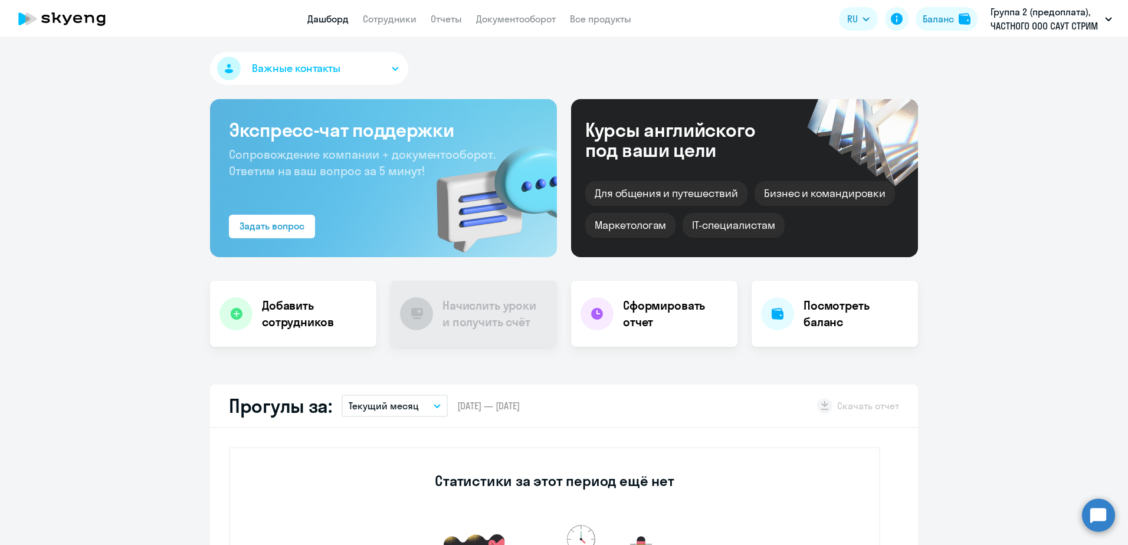
click at [370, 411] on p "Текущий месяц" at bounding box center [384, 406] width 70 height 14
click at [383, 477] on li "Прошлый месяц" at bounding box center [393, 468] width 105 height 29
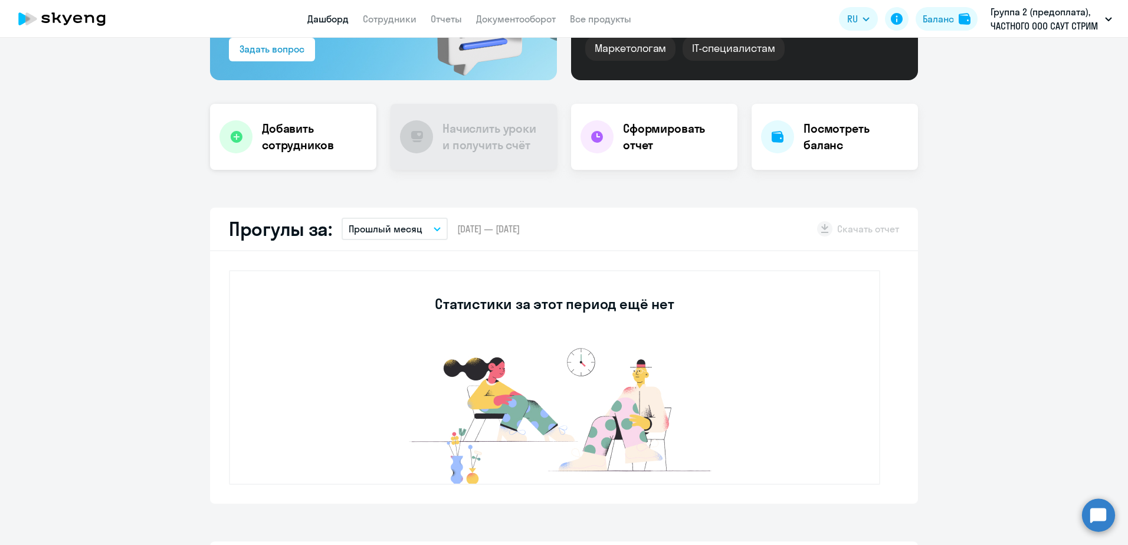
scroll to position [59, 0]
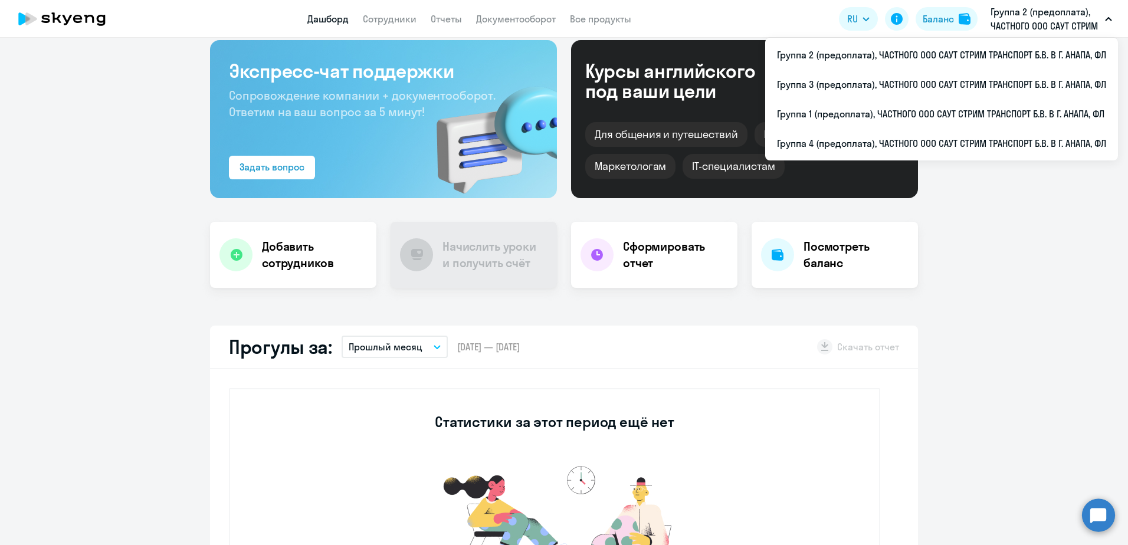
click at [1062, 27] on p "Группа 2 (предоплата), ЧАСТНОГО ООО САУТ СТРИМ ТРАНСПОРТ Б.В. В Г. АНАПА, ФЛ" at bounding box center [1045, 19] width 110 height 28
click at [1034, 24] on p "Группа 2 (предоплата), ЧАСТНОГО ООО САУТ СТРИМ ТРАНСПОРТ Б.В. В Г. АНАПА, ФЛ" at bounding box center [1045, 19] width 110 height 28
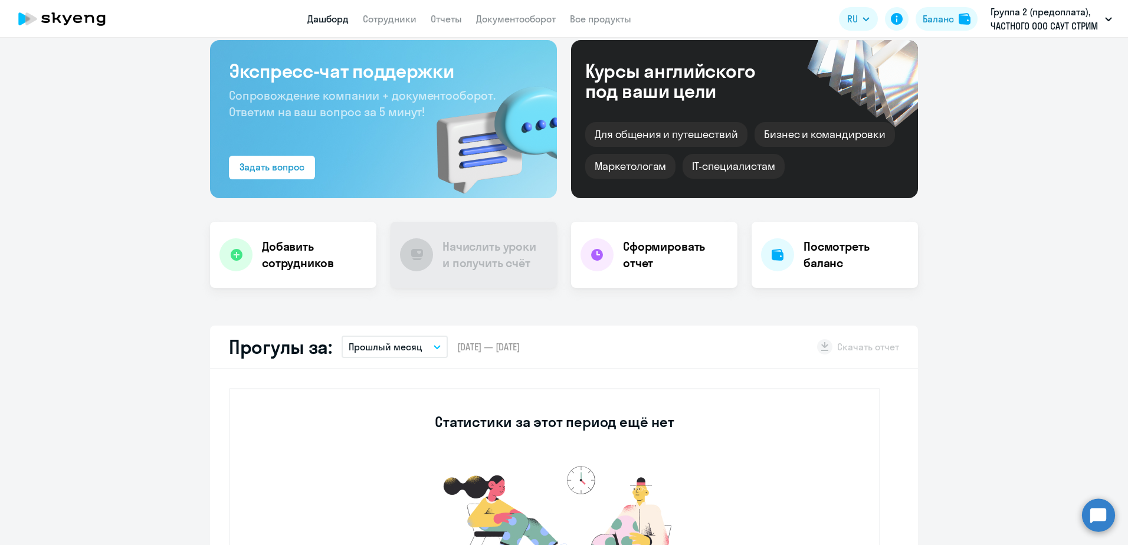
click at [1034, 24] on p "Группа 2 (предоплата), ЧАСТНОГО ООО САУТ СТРИМ ТРАНСПОРТ Б.В. В Г. АНАПА, ФЛ" at bounding box center [1045, 19] width 110 height 28
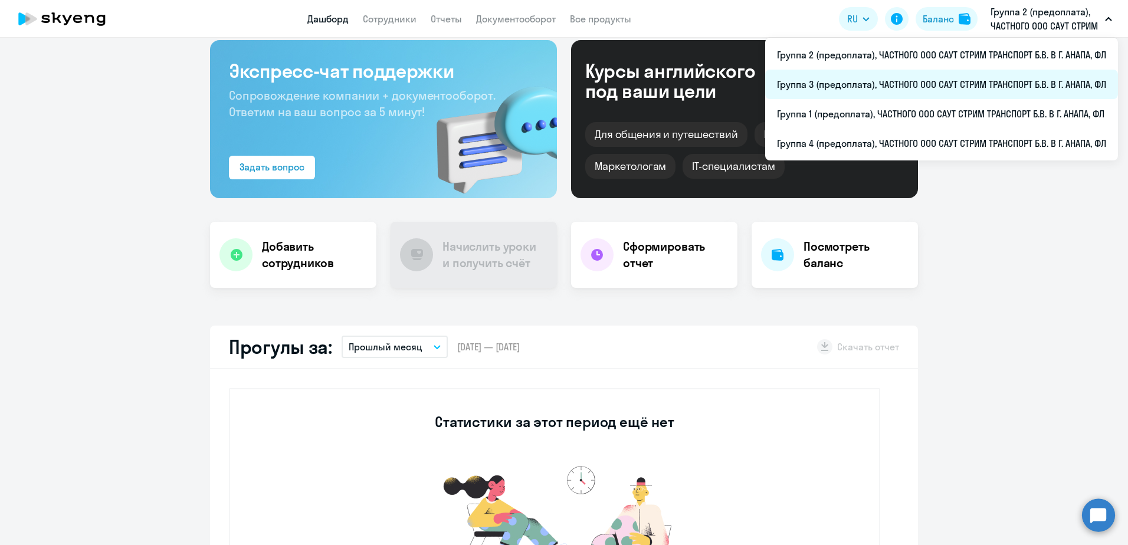
click at [950, 83] on li "Группа 3 (предоплата), ЧАСТНОГО ООО САУТ СТРИМ ТРАНСПОРТ Б.В. В Г. АНАПА, ФЛ" at bounding box center [941, 84] width 353 height 29
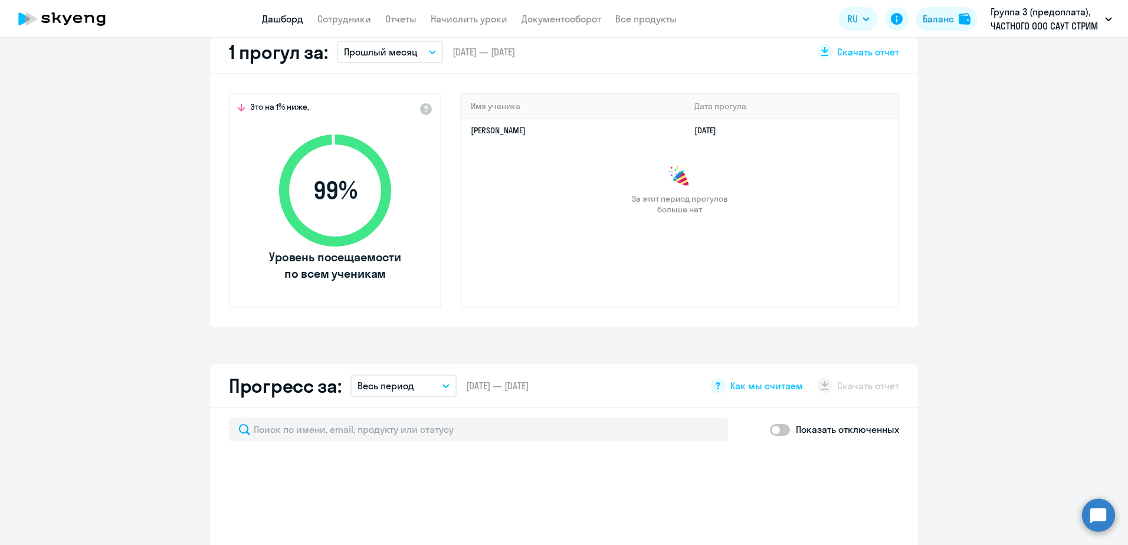
scroll to position [177, 0]
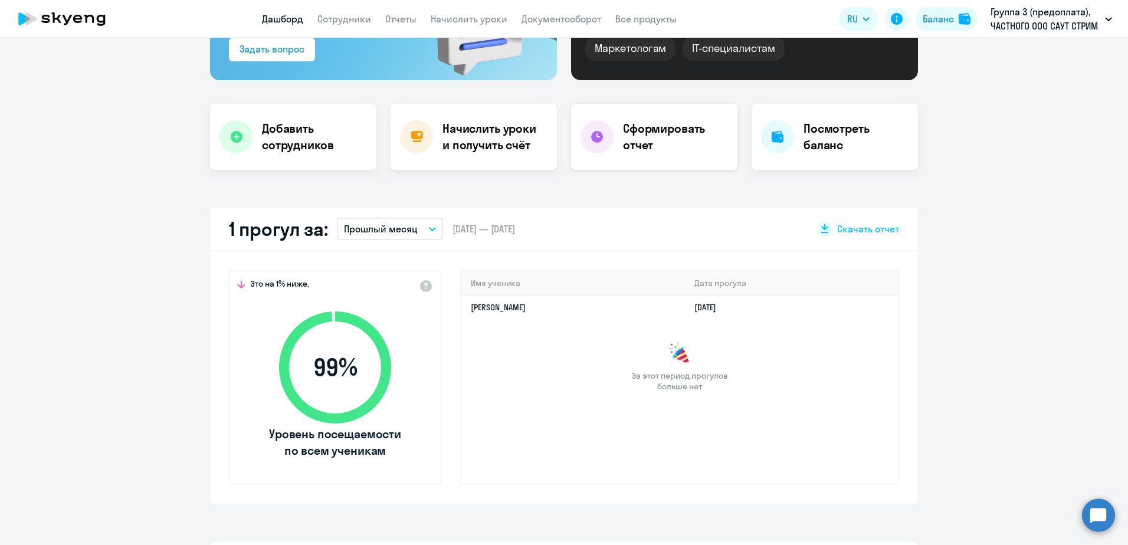
click at [689, 140] on h4 "Сформировать отчет" at bounding box center [675, 136] width 105 height 33
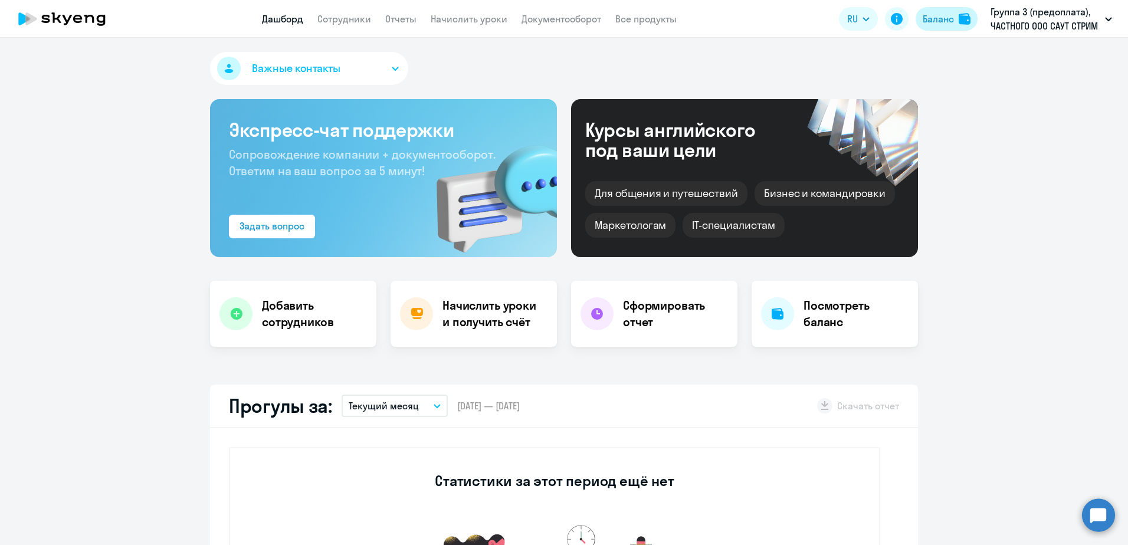
click at [954, 22] on button "Баланс" at bounding box center [946, 19] width 62 height 24
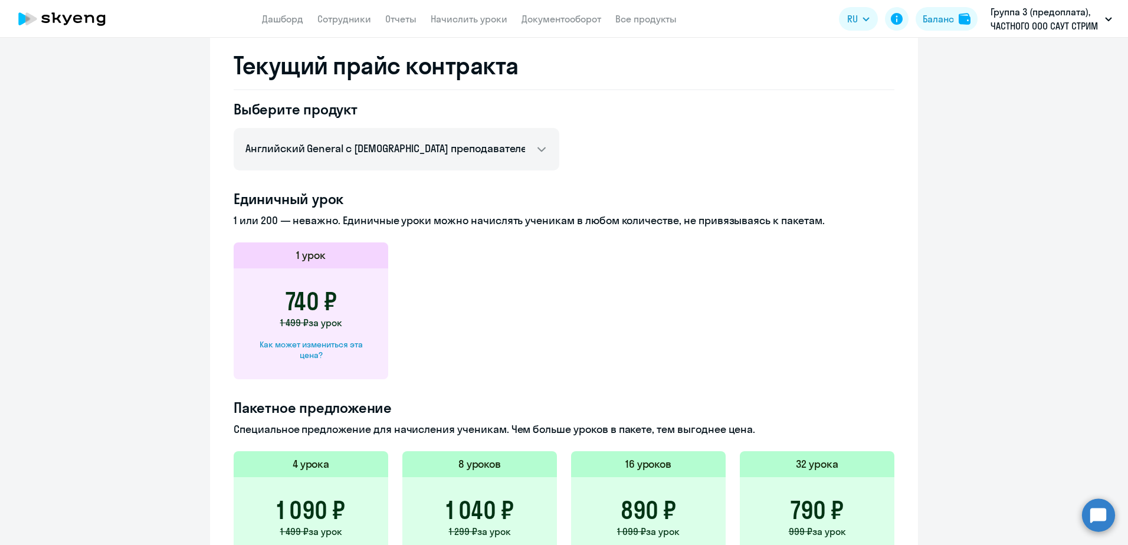
scroll to position [472, 0]
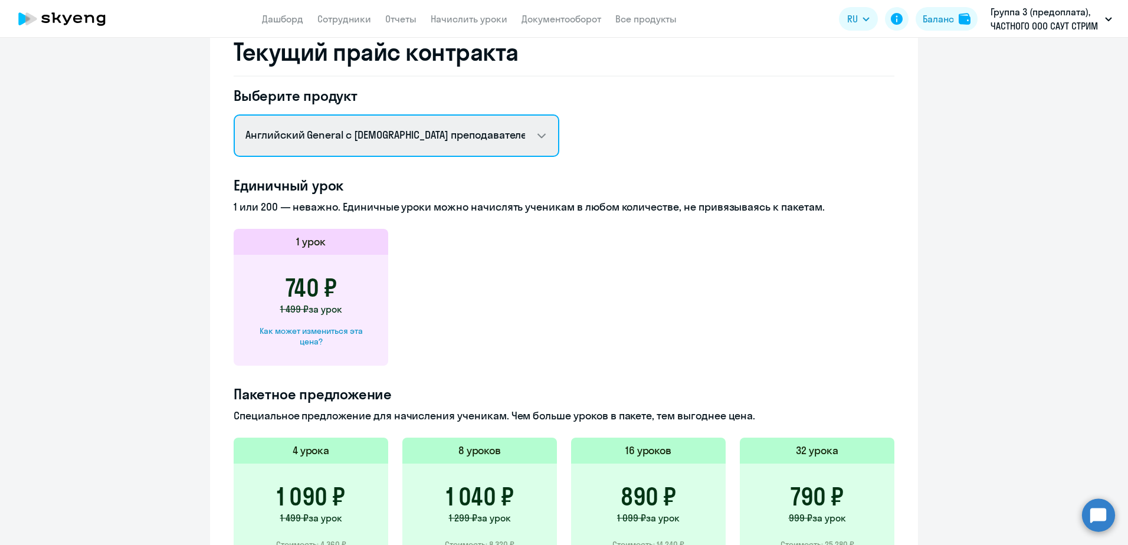
click at [537, 137] on select "Английский General с [DEMOGRAPHIC_DATA] преподавателем Английский General с [DE…" at bounding box center [397, 135] width 326 height 42
click at [234, 114] on select "Английский General с [DEMOGRAPHIC_DATA] преподавателем Английский General с [DE…" at bounding box center [397, 135] width 326 height 42
click at [543, 139] on select "Английский General с [DEMOGRAPHIC_DATA] преподавателем Английский General с [DE…" at bounding box center [397, 135] width 326 height 42
select select "english_adult_not_native_speaker"
click at [234, 114] on select "Английский General с [DEMOGRAPHIC_DATA] преподавателем Английский General с [DE…" at bounding box center [397, 135] width 326 height 42
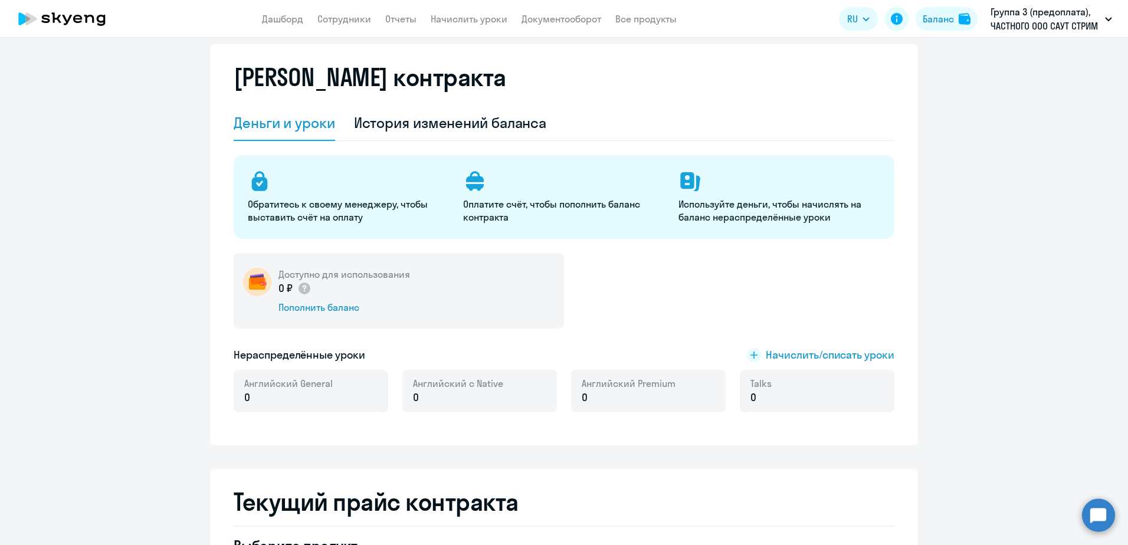
scroll to position [0, 0]
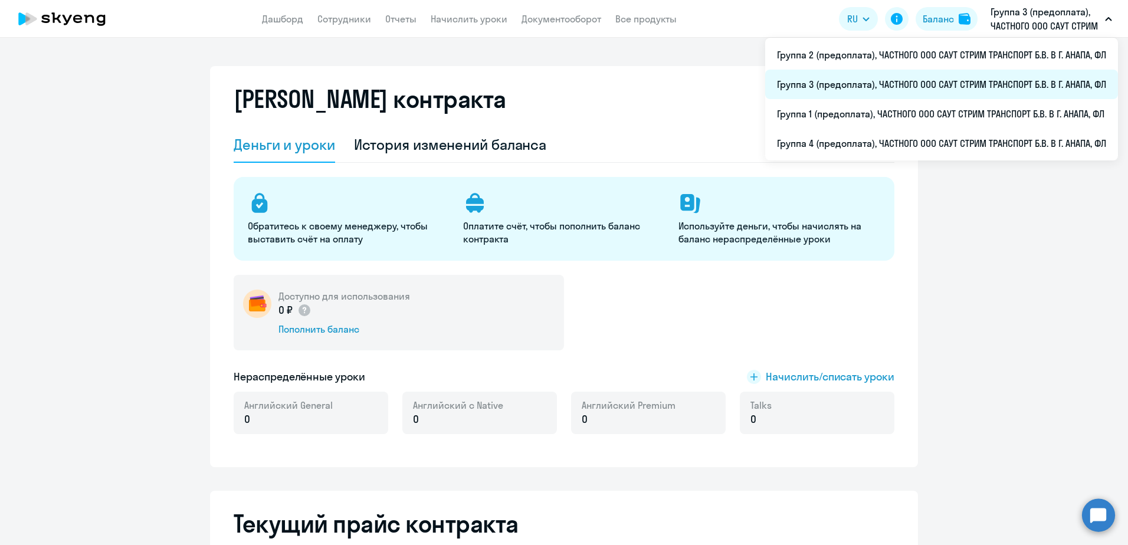
click at [988, 83] on li "Группа 3 (предоплата), ЧАСТНОГО ООО САУТ СТРИМ ТРАНСПОРТ Б.В. В Г. АНАПА, ФЛ" at bounding box center [941, 84] width 353 height 29
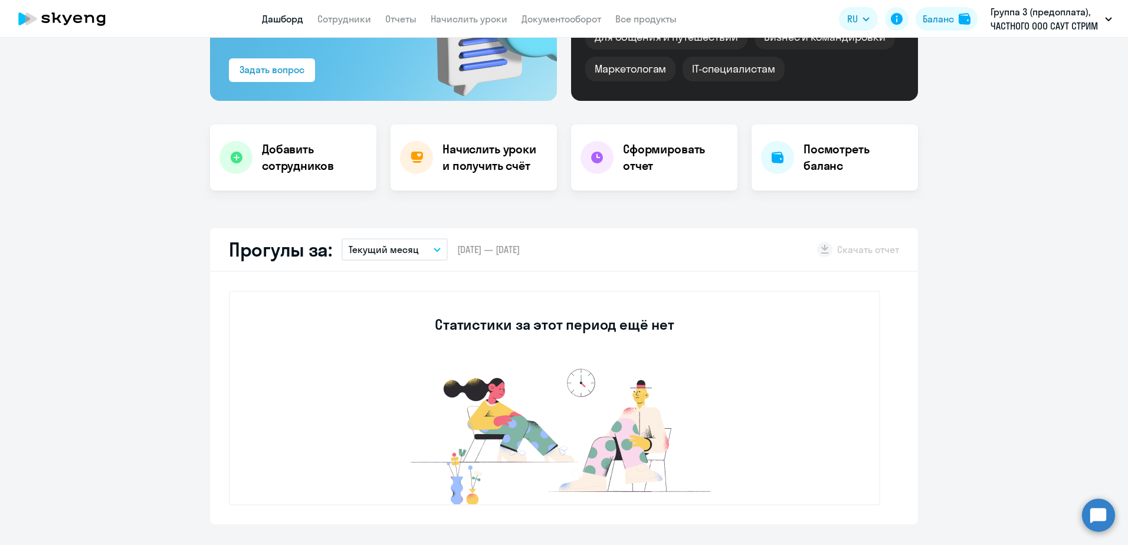
scroll to position [177, 0]
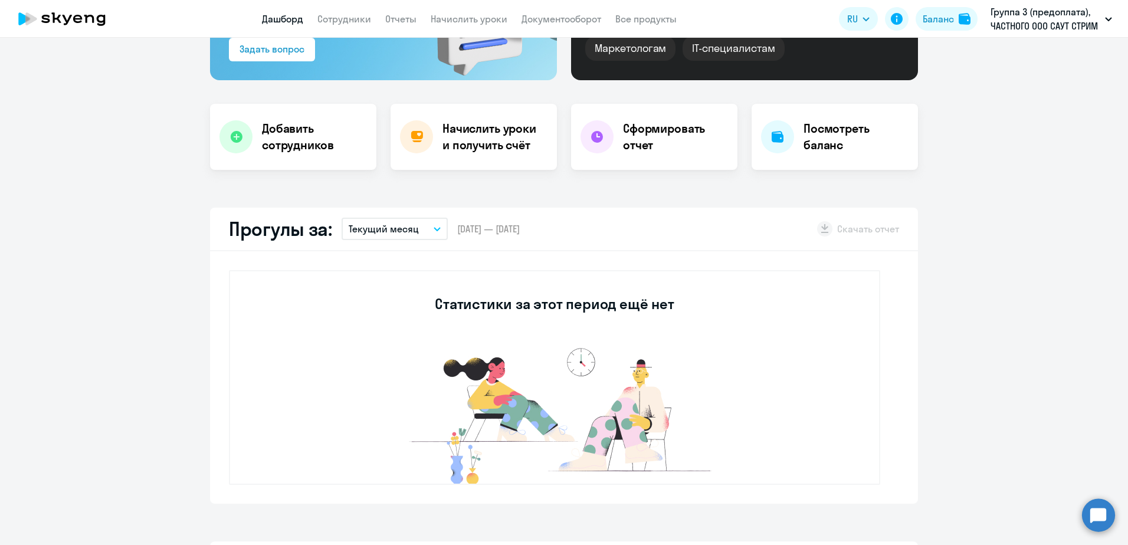
click at [393, 223] on p "Текущий месяц" at bounding box center [384, 229] width 70 height 14
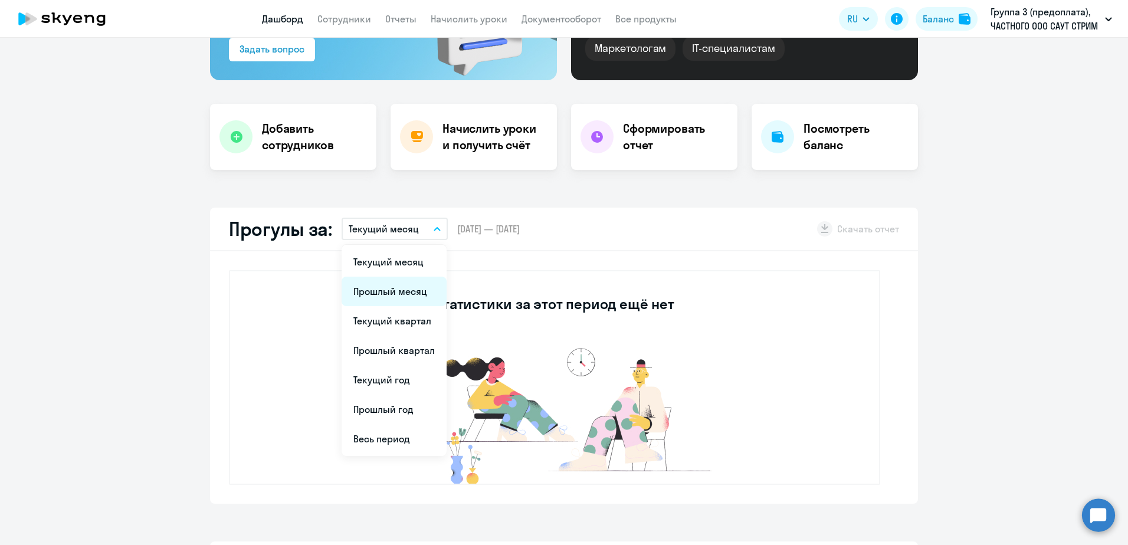
click at [374, 291] on li "Прошлый месяц" at bounding box center [393, 291] width 105 height 29
select select "30"
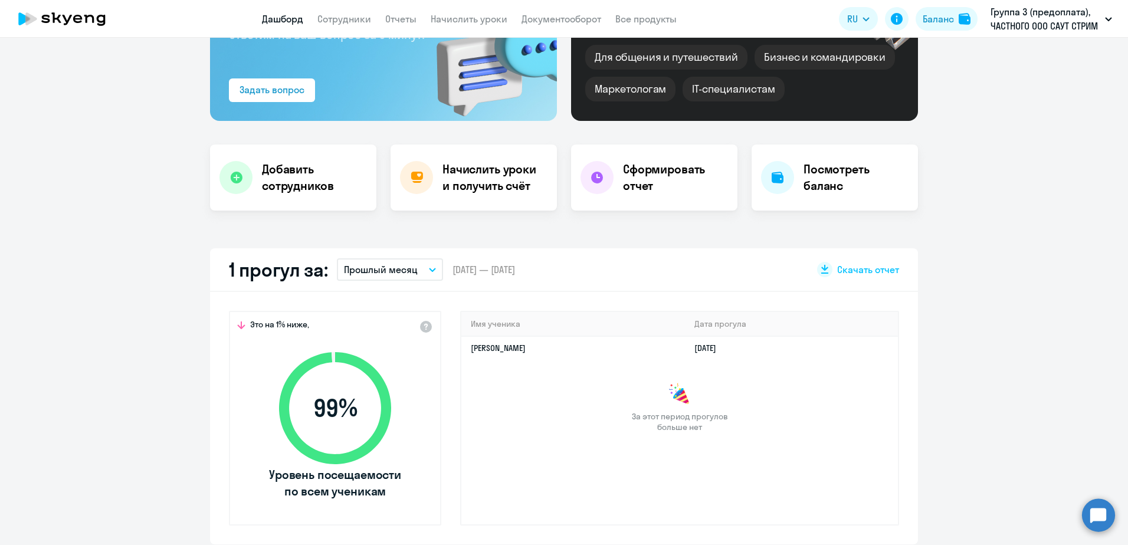
scroll to position [118, 0]
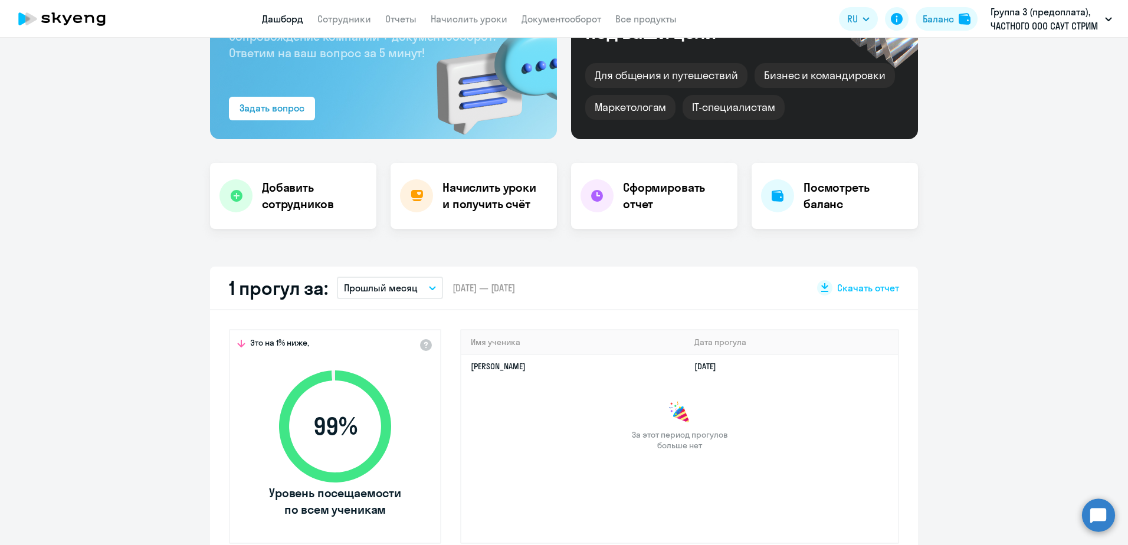
click at [296, 341] on span "Это на 1% ниже," at bounding box center [279, 344] width 59 height 14
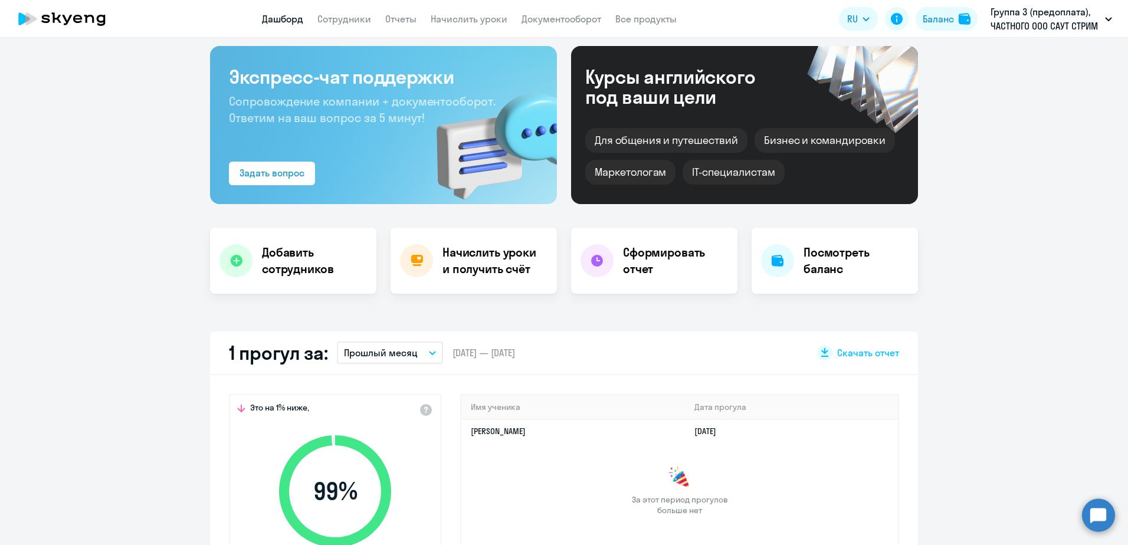
scroll to position [0, 0]
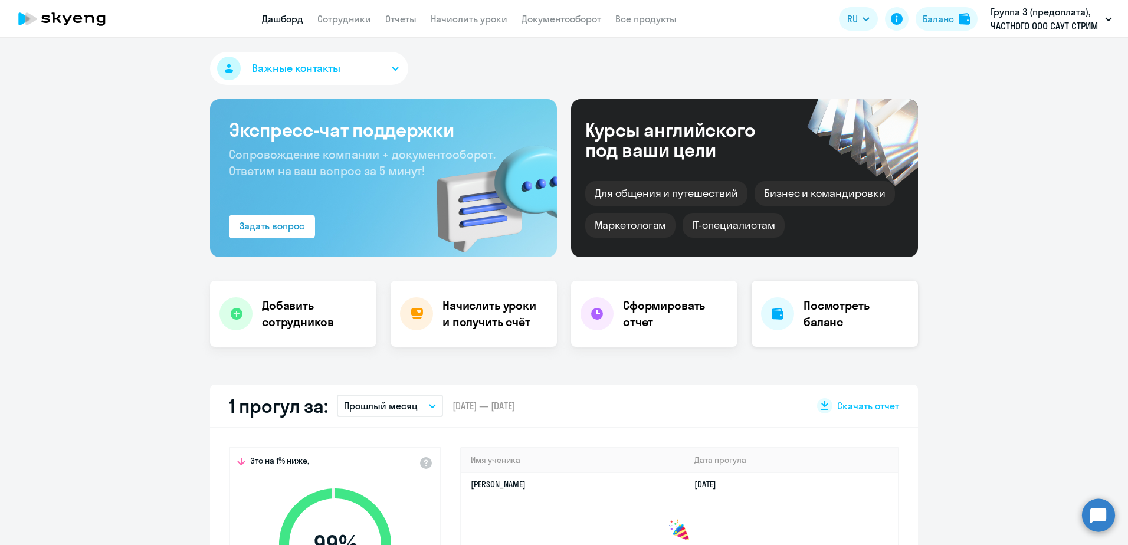
click at [839, 318] on h4 "Посмотреть баланс" at bounding box center [855, 313] width 105 height 33
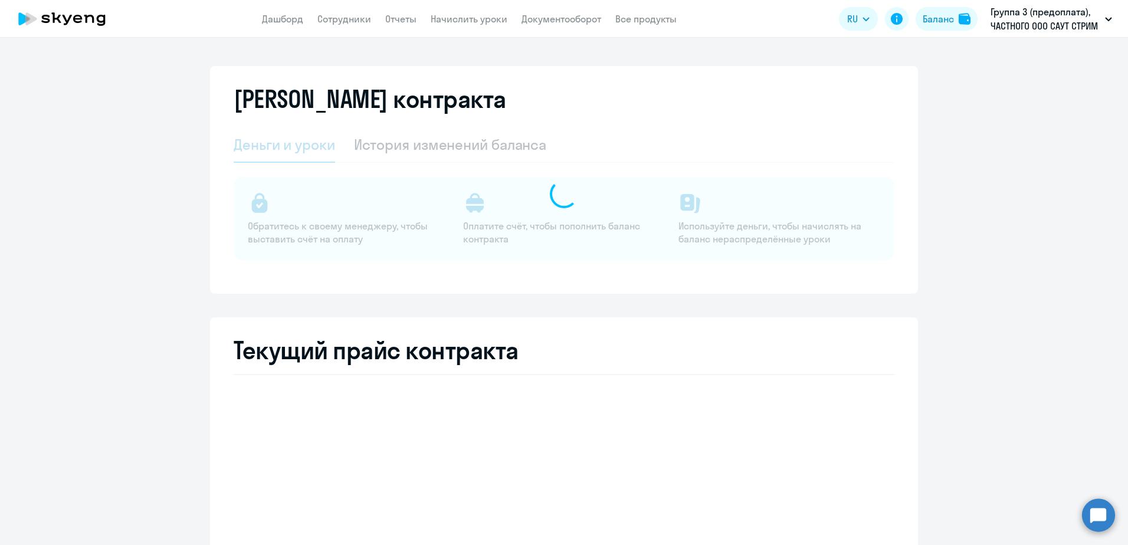
select select "english_adult_not_native_speaker"
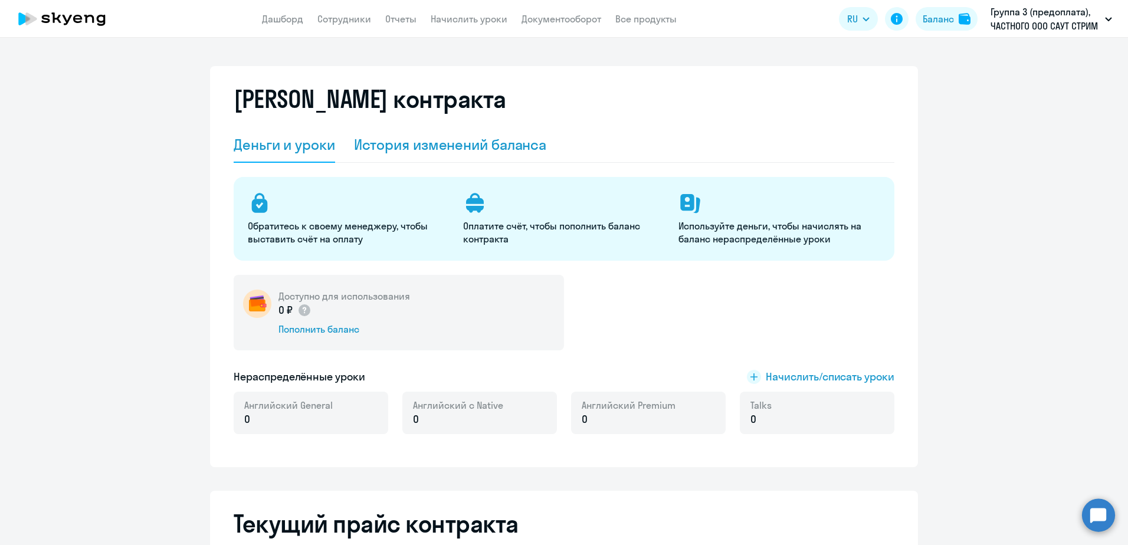
click at [383, 147] on div "История изменений баланса" at bounding box center [450, 144] width 193 height 19
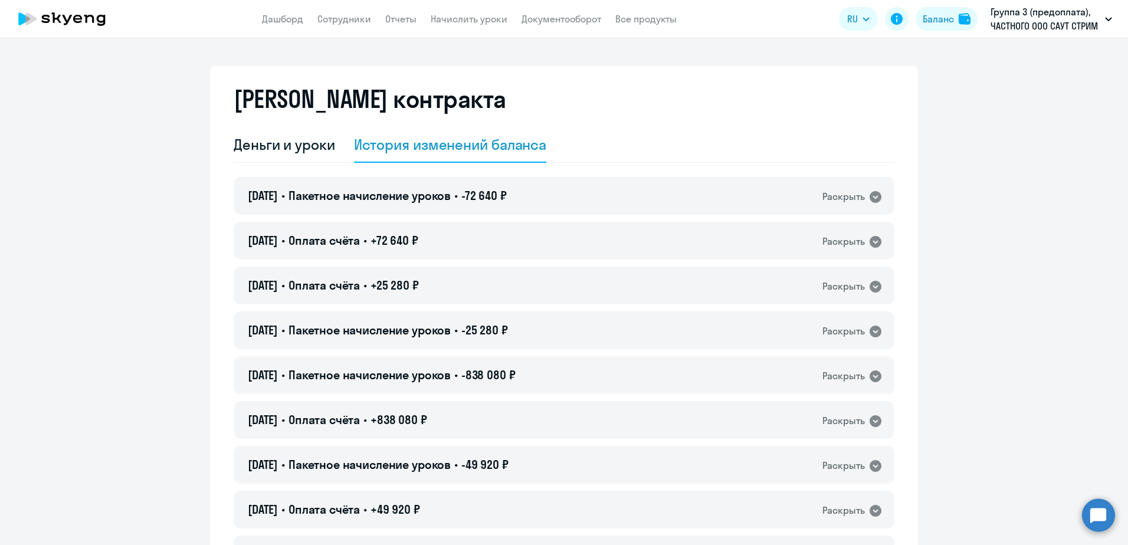
click at [339, 101] on h2 "[PERSON_NAME] контракта" at bounding box center [370, 99] width 272 height 28
click at [279, 22] on link "Дашборд" at bounding box center [282, 19] width 41 height 12
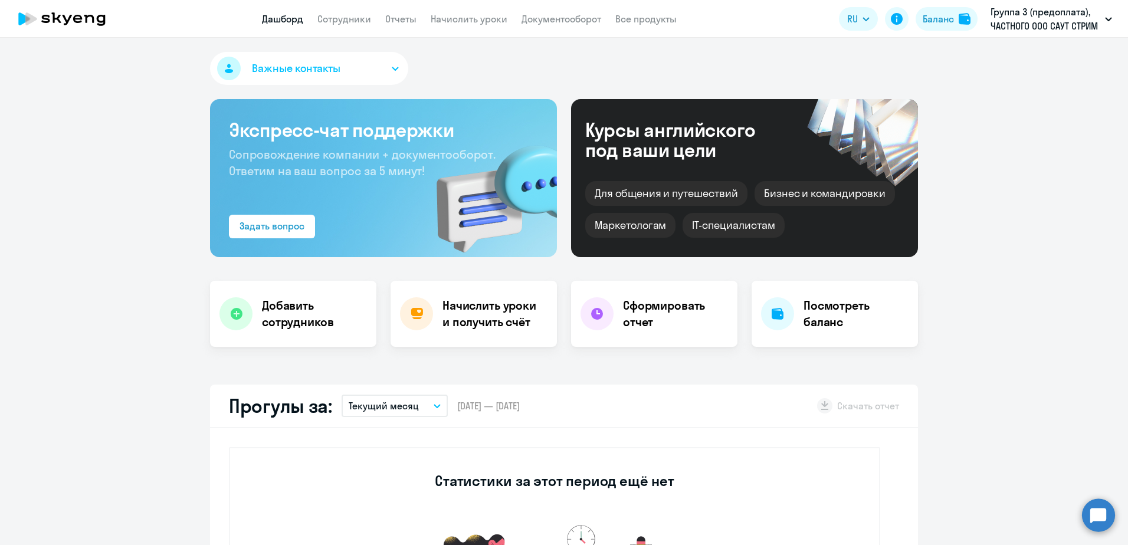
click at [282, 22] on link "Дашборд" at bounding box center [282, 19] width 41 height 12
click at [333, 17] on link "Сотрудники" at bounding box center [344, 19] width 54 height 12
select select "30"
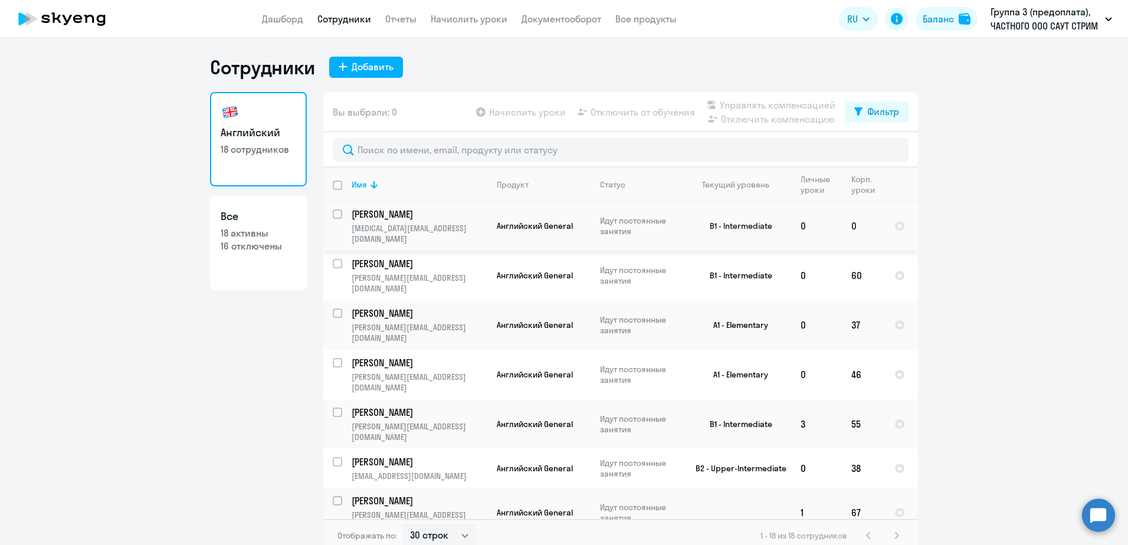
scroll to position [59, 0]
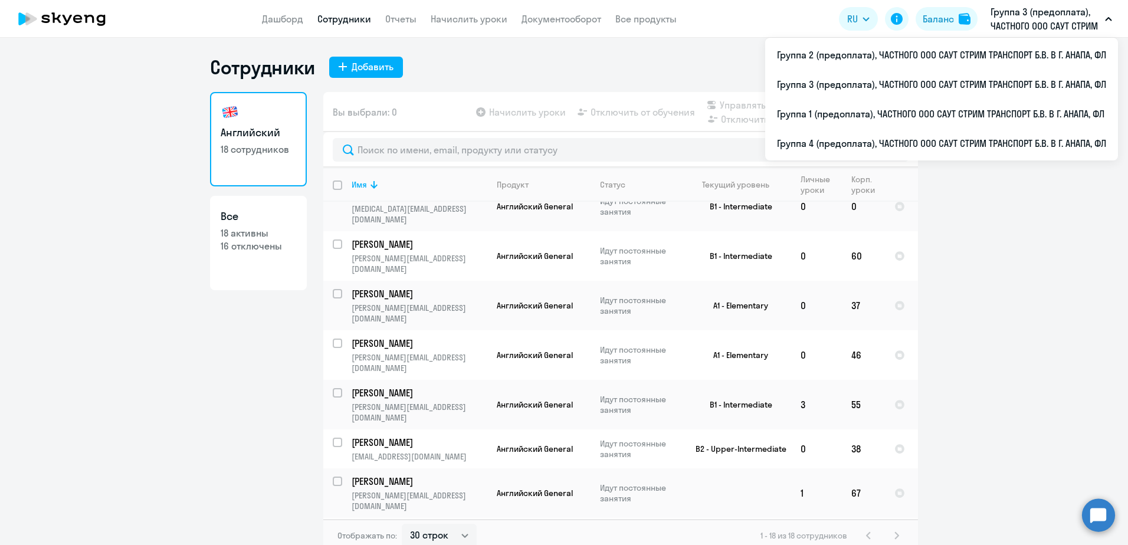
click at [1111, 23] on button "Группа 3 (предоплата), ЧАСТНОГО ООО САУТ СТРИМ ТРАНСПОРТ Б.В. В Г. АНАПА, ФЛ" at bounding box center [1050, 19] width 133 height 28
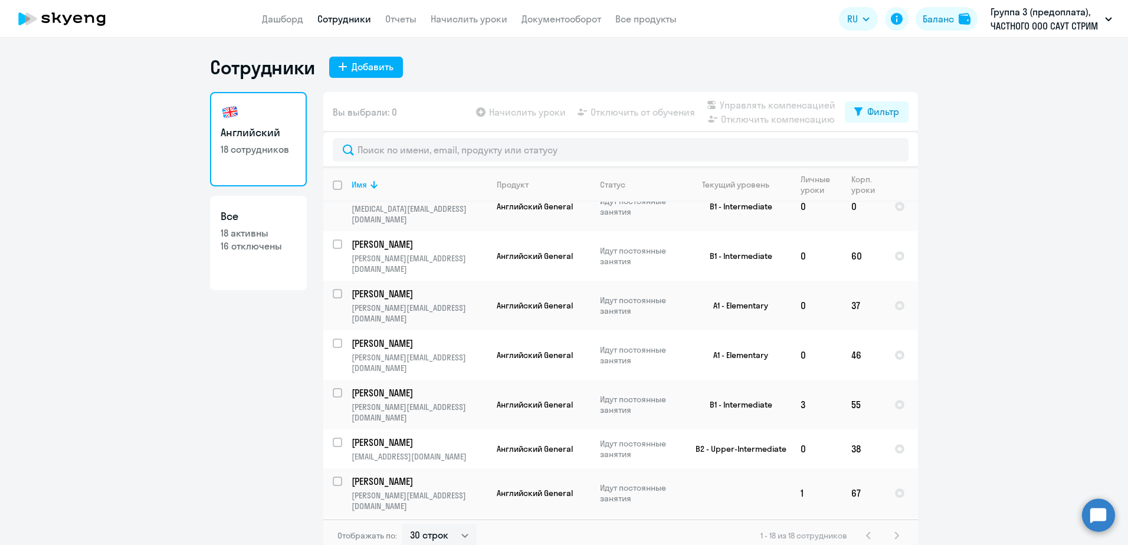
click at [1114, 24] on button "Группа 3 (предоплата), ЧАСТНОГО ООО САУТ СТРИМ ТРАНСПОРТ Б.В. В Г. АНАПА, ФЛ" at bounding box center [1050, 19] width 133 height 28
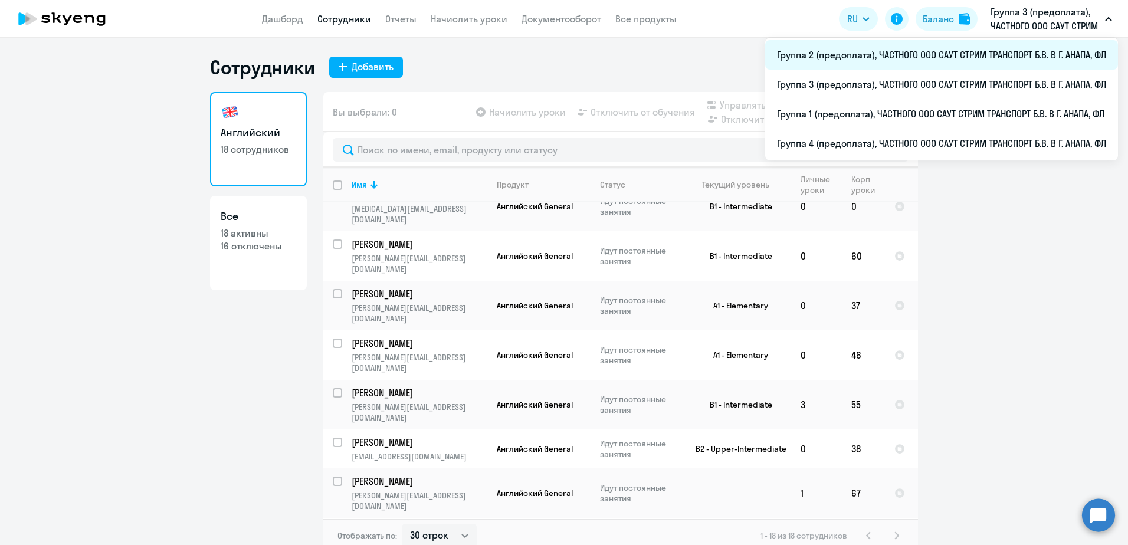
click at [909, 67] on li "Группа 2 (предоплата), ЧАСТНОГО ООО САУТ СТРИМ ТРАНСПОРТ Б.В. В Г. АНАПА, ФЛ" at bounding box center [941, 54] width 353 height 29
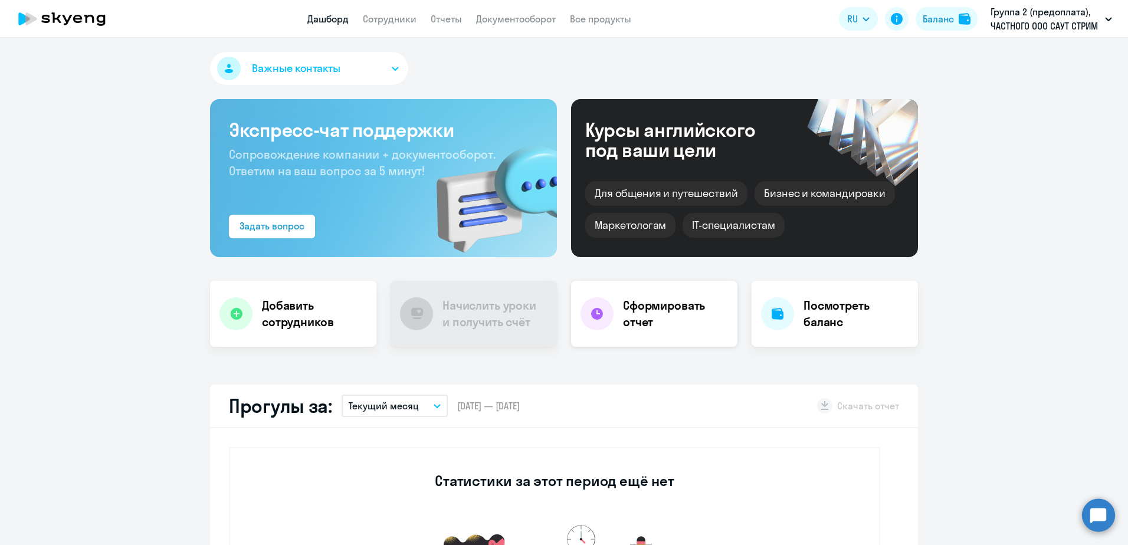
click at [623, 313] on h4 "Сформировать отчет" at bounding box center [675, 313] width 105 height 33
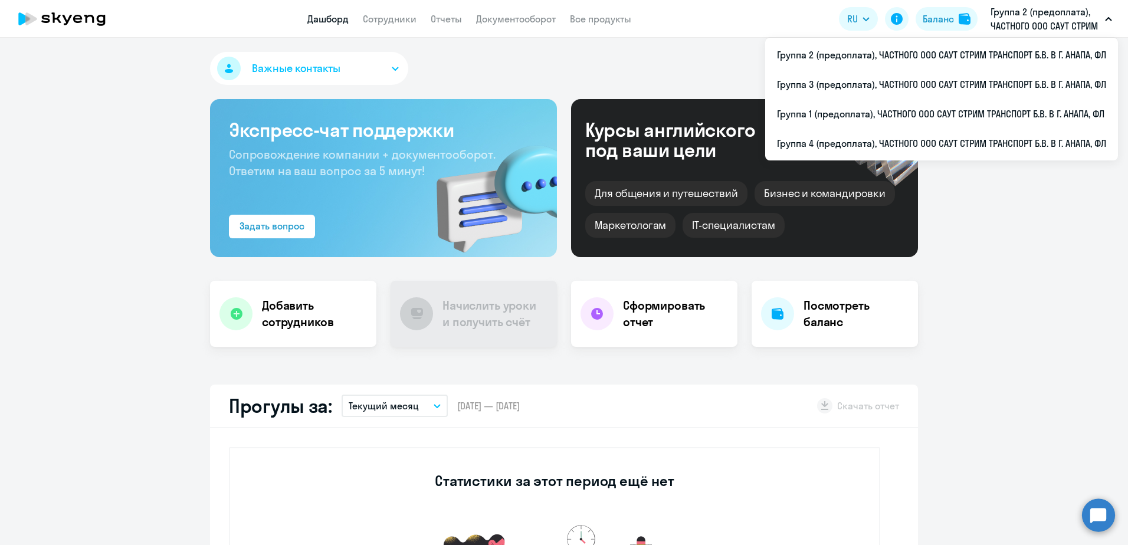
click at [1099, 19] on p "Группа 2 (предоплата), ЧАСТНОГО ООО САУТ СТРИМ ТРАНСПОРТ Б.В. В Г. АНАПА, ФЛ" at bounding box center [1045, 19] width 110 height 28
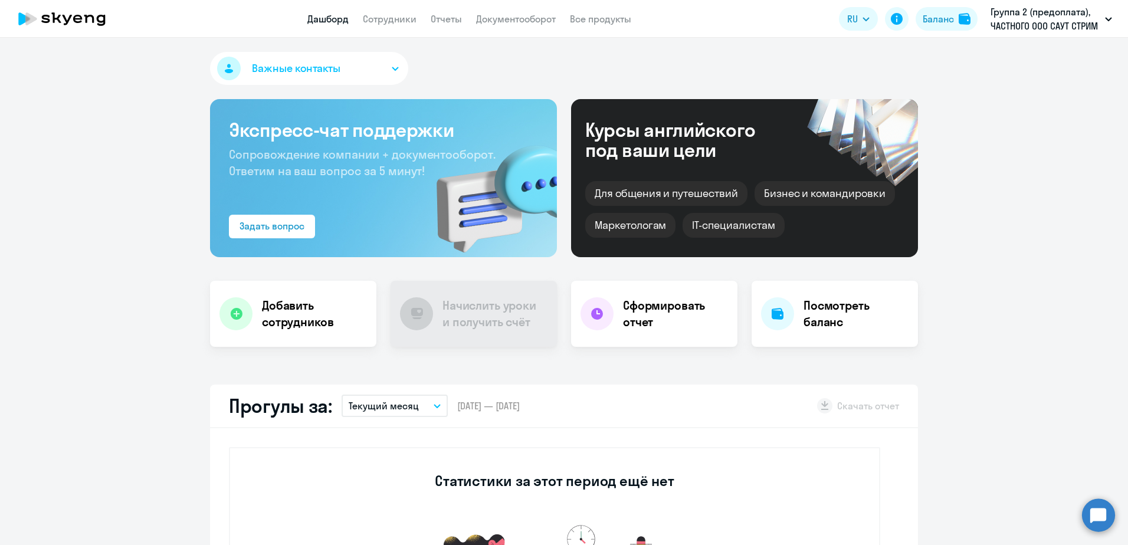
click at [1099, 19] on p "Группа 2 (предоплата), ЧАСТНОГО ООО САУТ СТРИМ ТРАНСПОРТ Б.В. В Г. АНАПА, ФЛ" at bounding box center [1045, 19] width 110 height 28
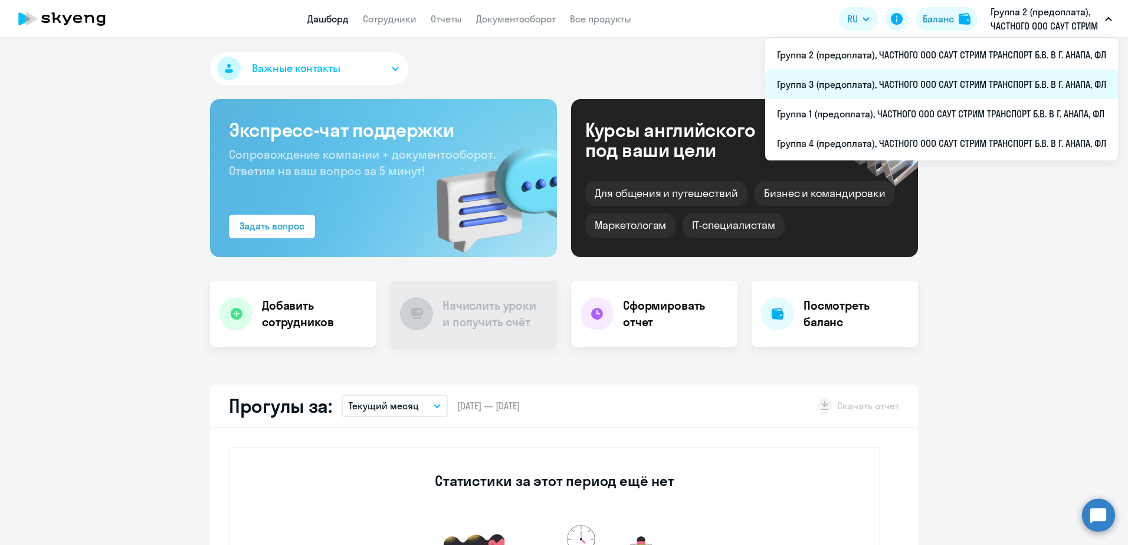
click at [950, 75] on li "Группа 3 (предоплата), ЧАСТНОГО ООО САУТ СТРИМ ТРАНСПОРТ Б.В. В Г. АНАПА, ФЛ" at bounding box center [941, 84] width 353 height 29
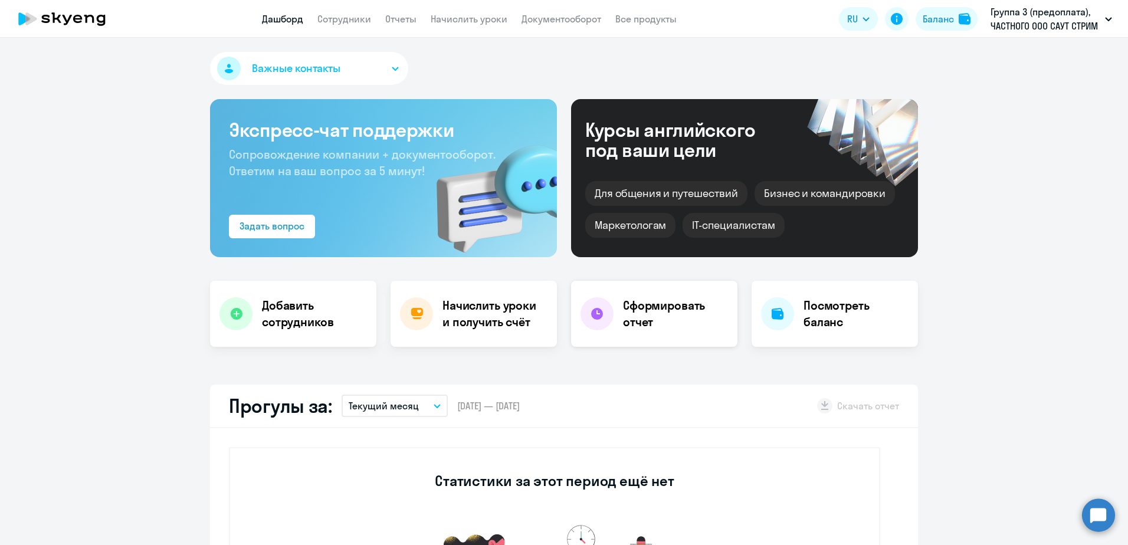
click at [651, 317] on h4 "Сформировать отчет" at bounding box center [675, 313] width 105 height 33
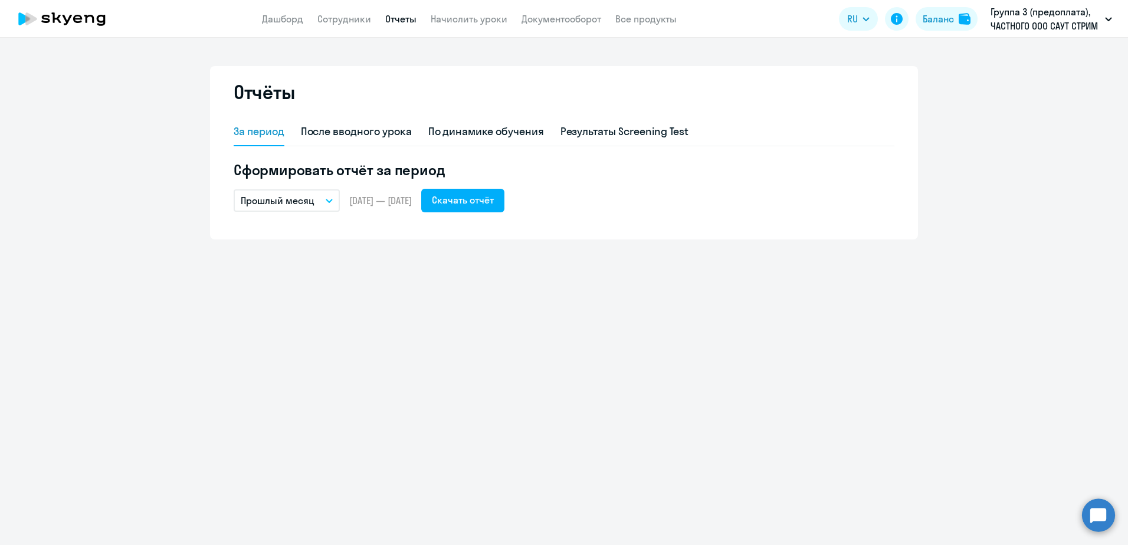
click at [331, 201] on icon "button" at bounding box center [329, 200] width 6 height 3
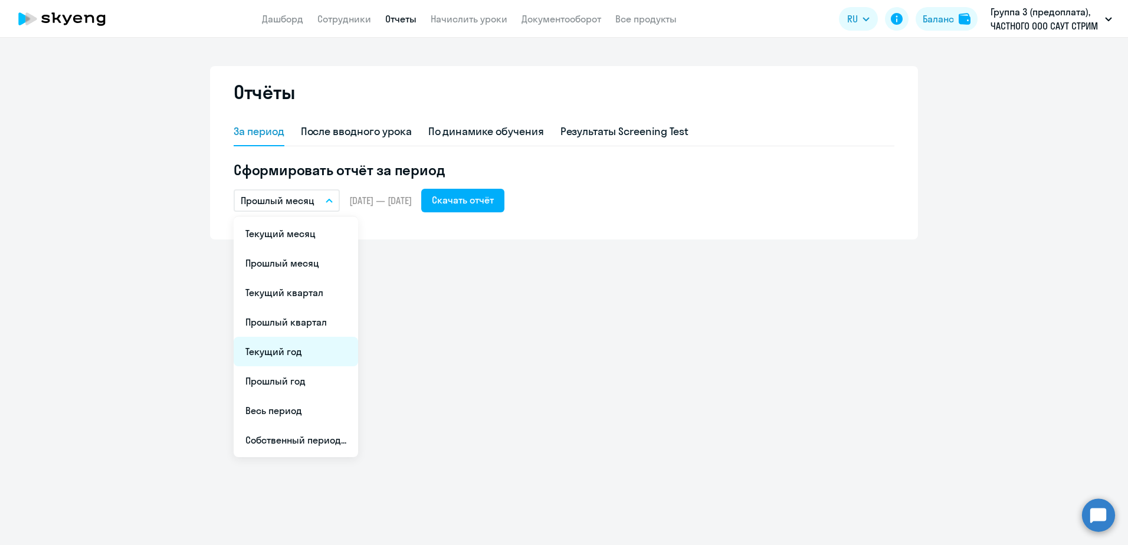
click at [309, 342] on li "Текущий год" at bounding box center [296, 351] width 124 height 29
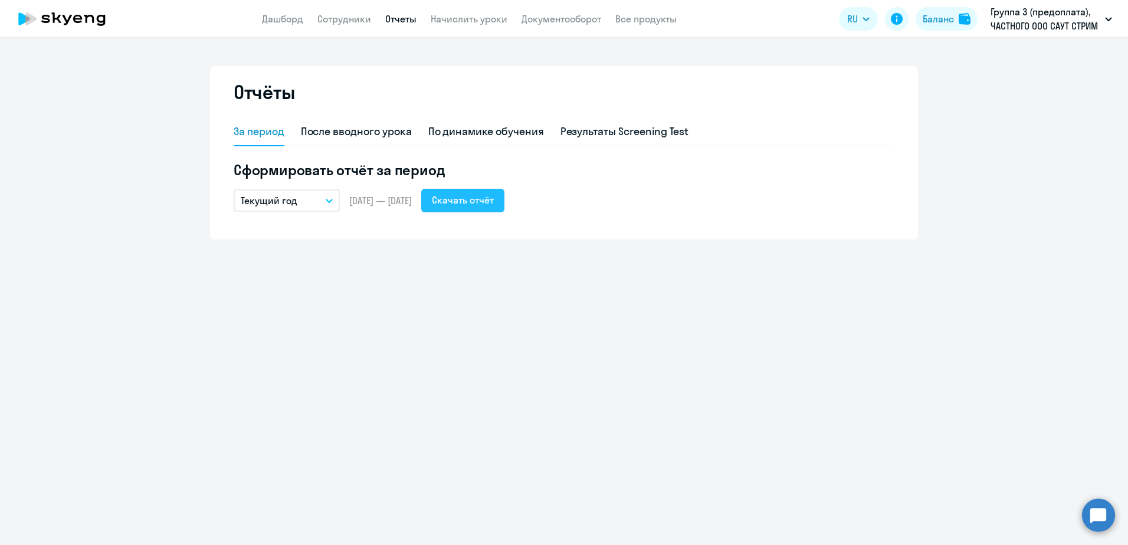
click at [482, 208] on button "Скачать отчёт" at bounding box center [462, 201] width 83 height 24
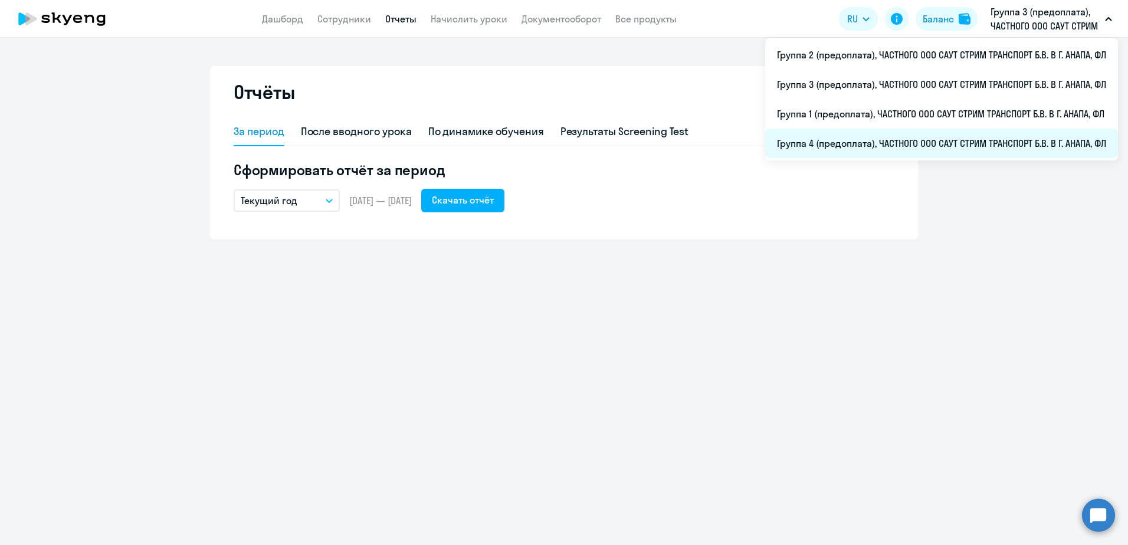
click at [951, 135] on li "Группа 4 (предоплата), ЧАСТНОГО ООО САУТ СТРИМ ТРАНСПОРТ Б.В. В Г. АНАПА, ФЛ" at bounding box center [941, 143] width 353 height 29
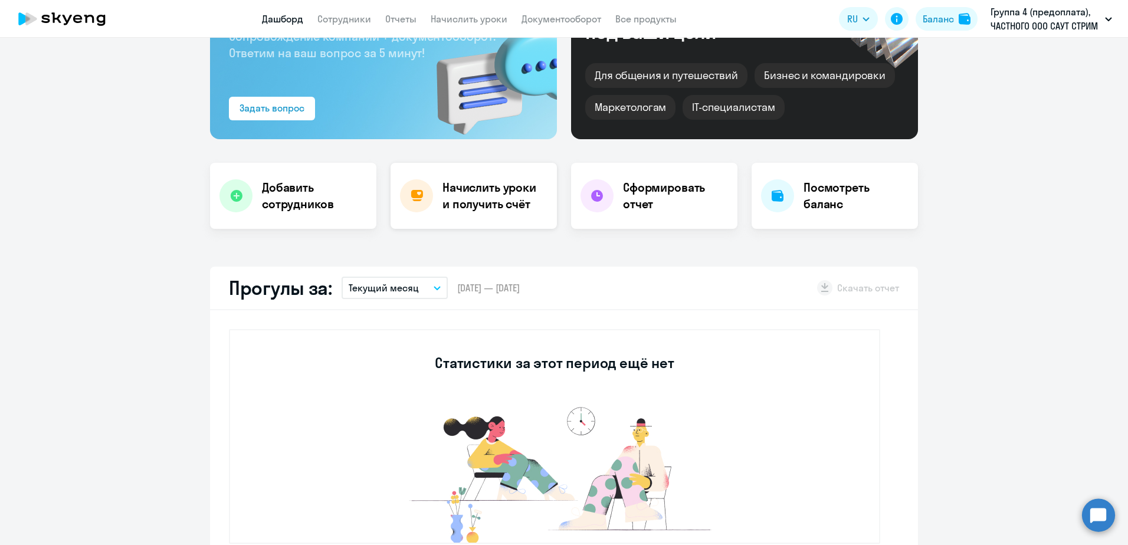
scroll to position [295, 0]
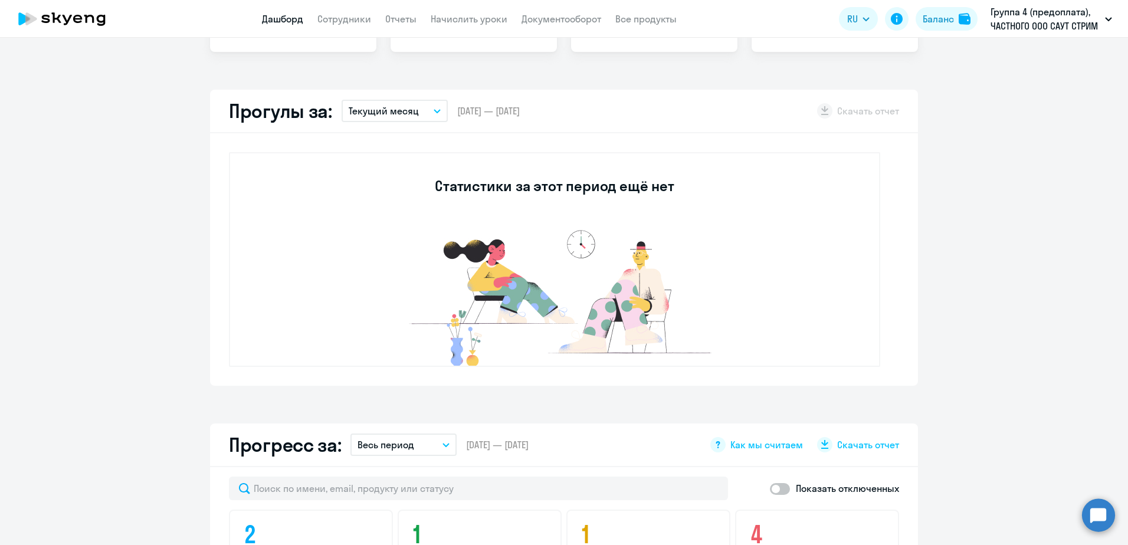
click at [423, 108] on button "Текущий месяц" at bounding box center [394, 111] width 106 height 22
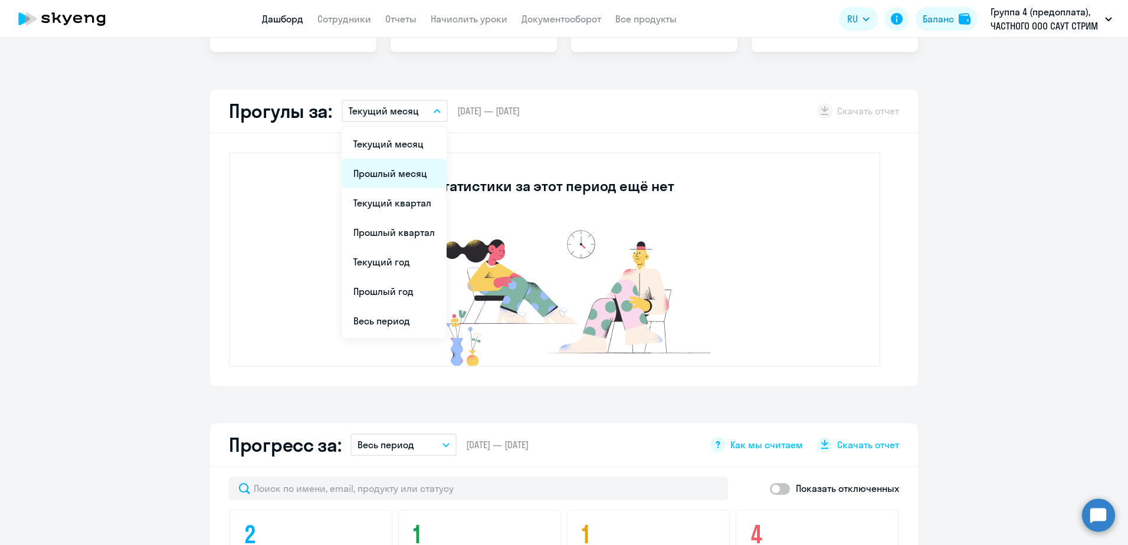
click at [402, 170] on li "Прошлый месяц" at bounding box center [393, 173] width 105 height 29
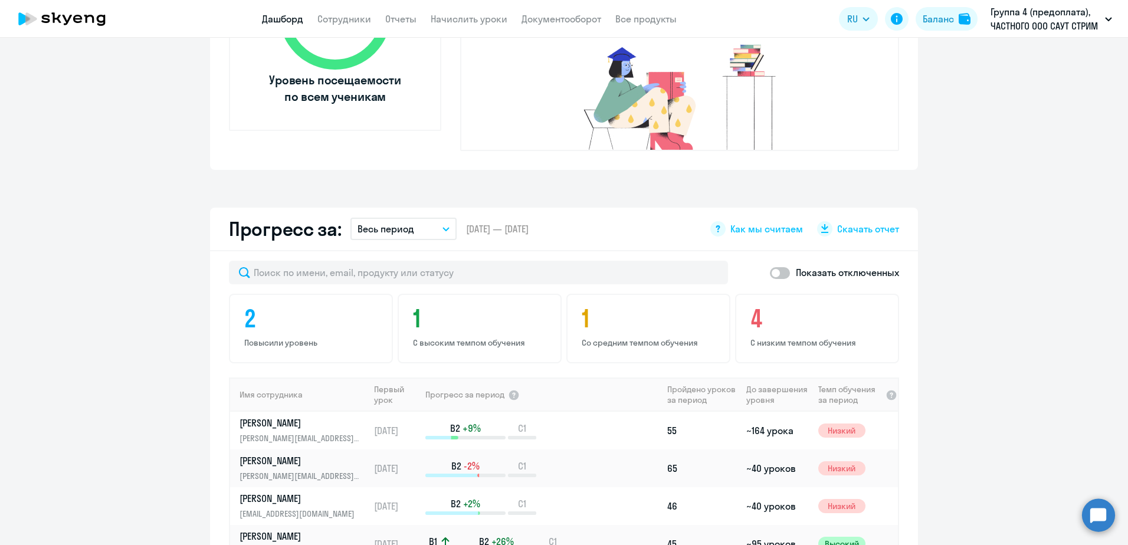
scroll to position [708, 0]
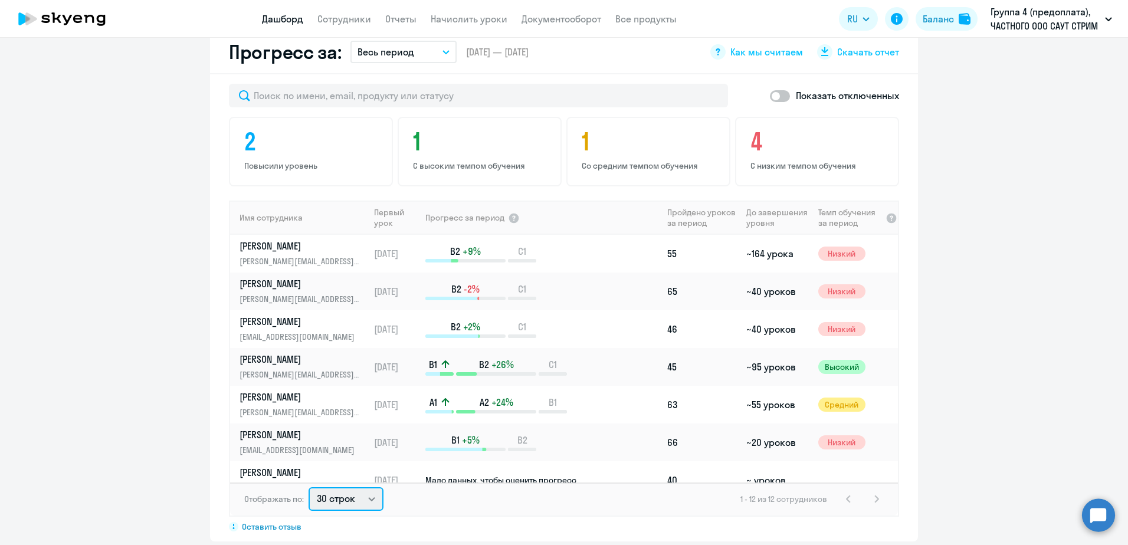
click at [373, 487] on select "30 строк 50 строк 100 строк" at bounding box center [345, 499] width 75 height 24
select select "50"
click at [308, 487] on select "30 строк 50 строк 100 строк" at bounding box center [345, 499] width 75 height 24
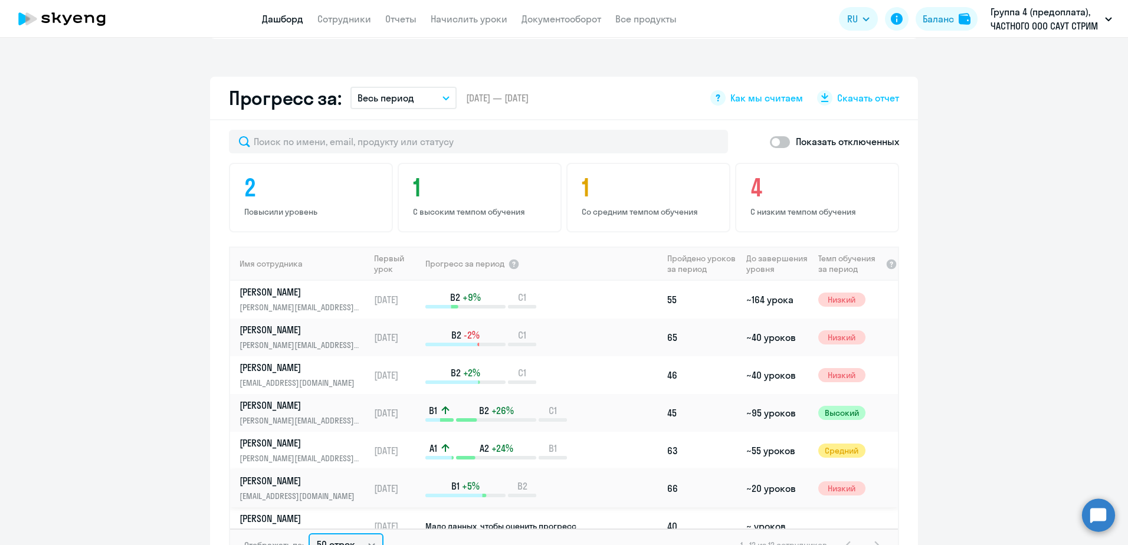
scroll to position [590, 0]
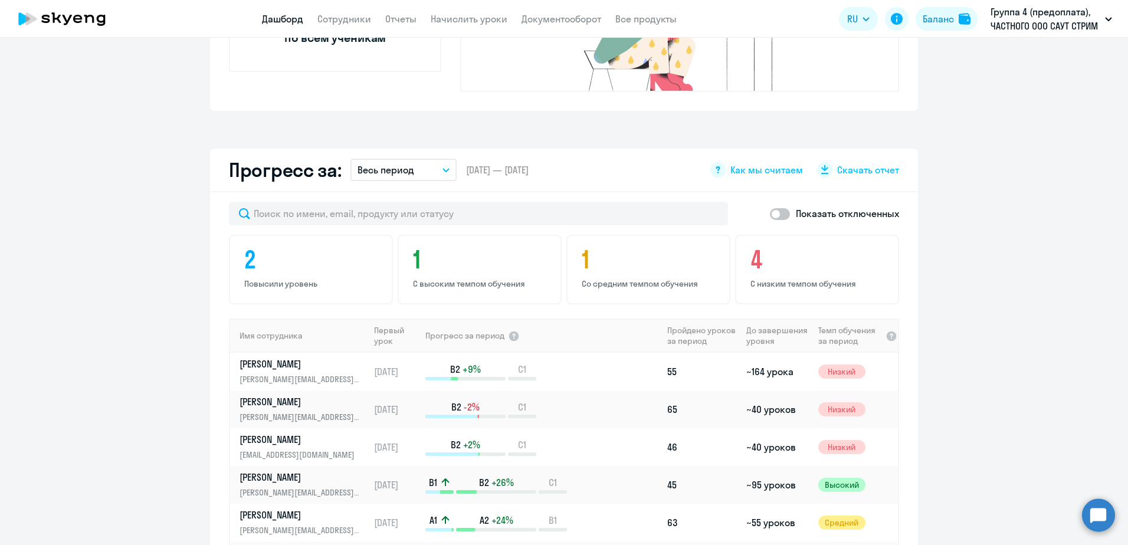
click at [785, 208] on span at bounding box center [780, 214] width 20 height 12
click at [770, 214] on input "checkbox" at bounding box center [769, 214] width 1 height 1
checkbox input "true"
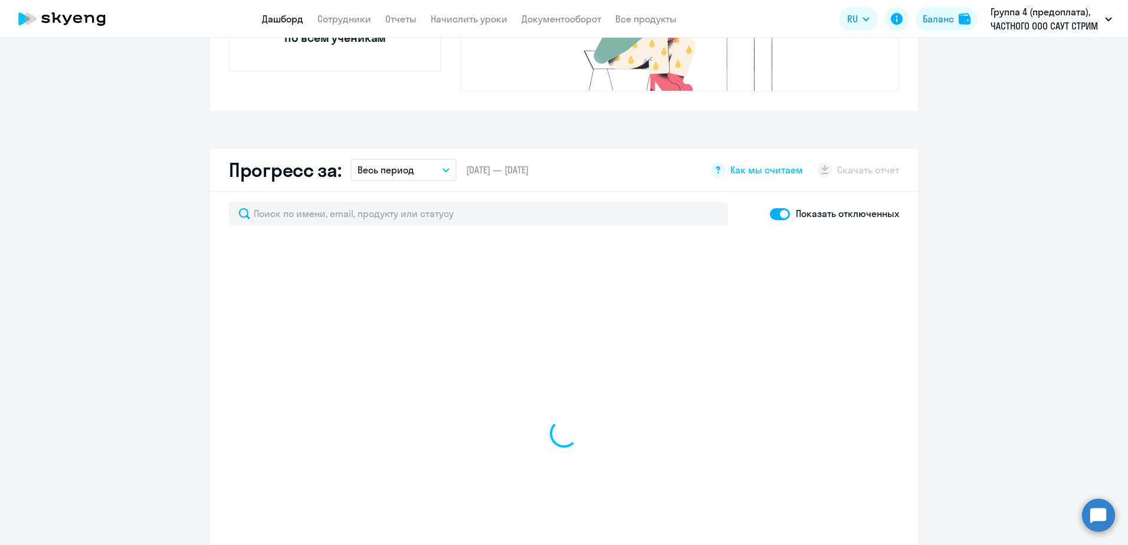
scroll to position [708, 0]
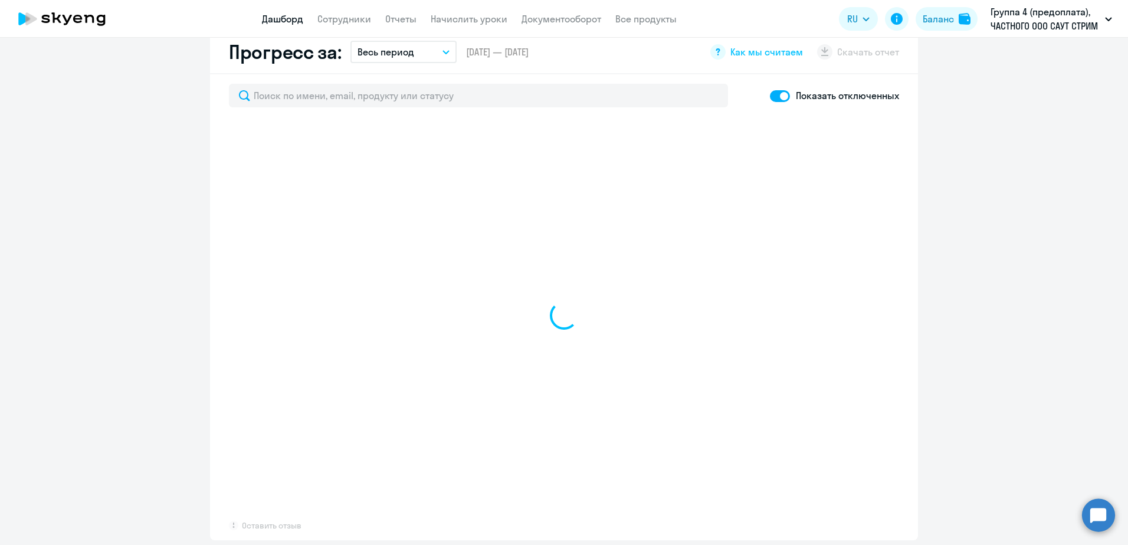
select select "30"
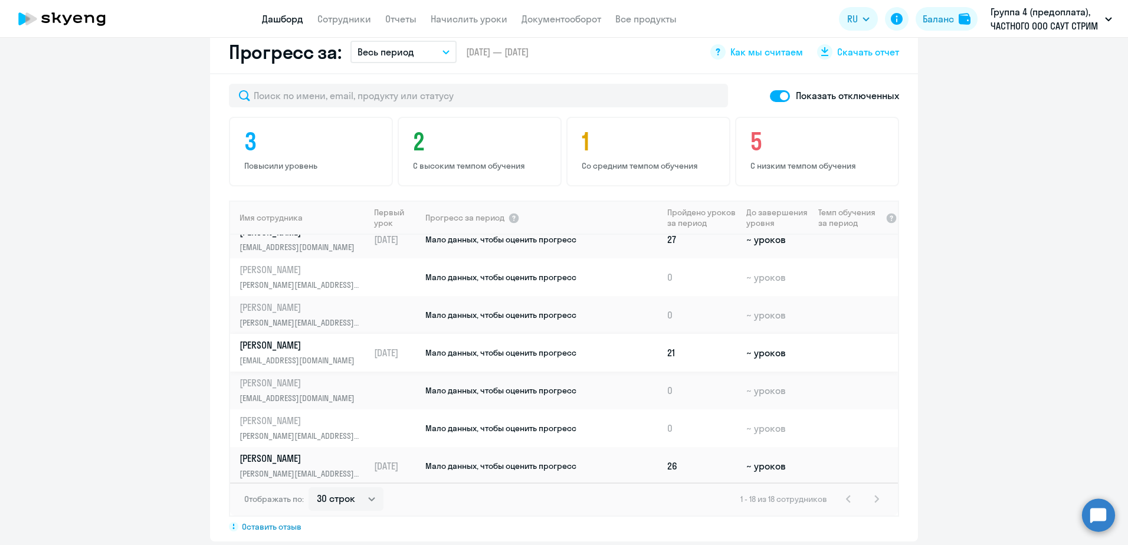
scroll to position [295, 0]
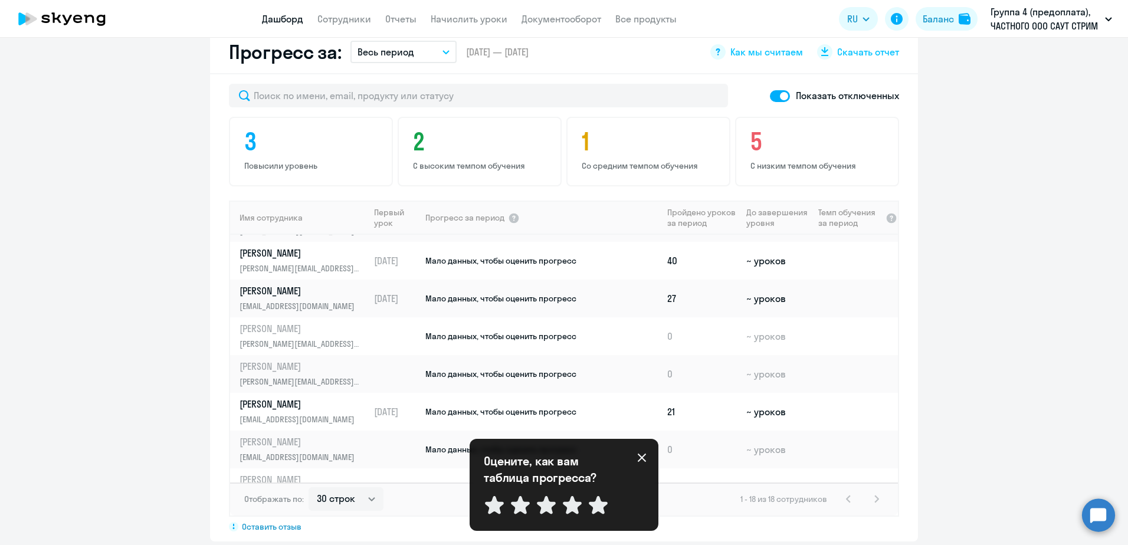
click at [638, 458] on icon at bounding box center [641, 457] width 9 height 9
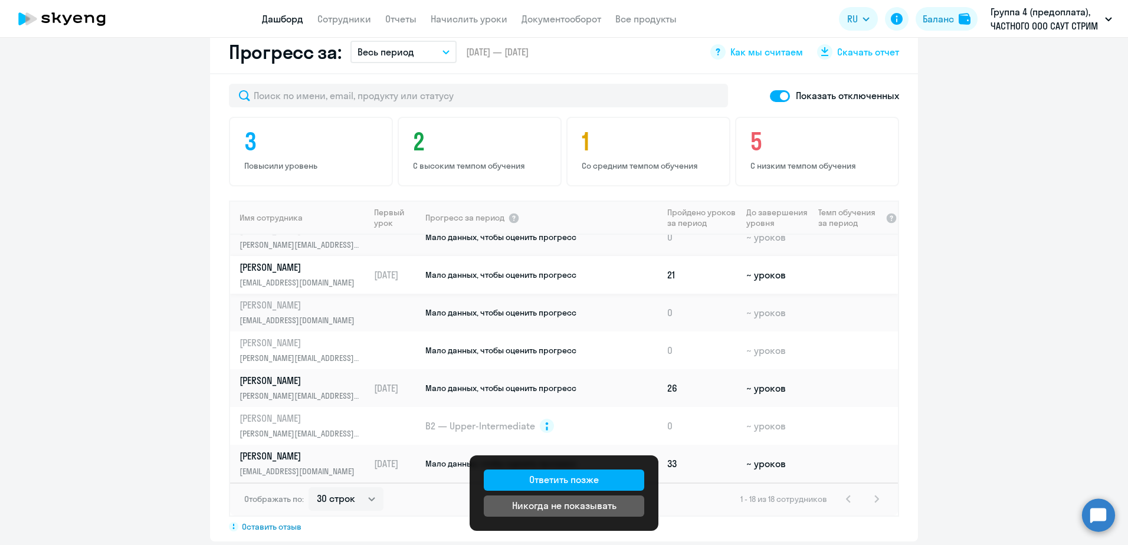
scroll to position [709, 0]
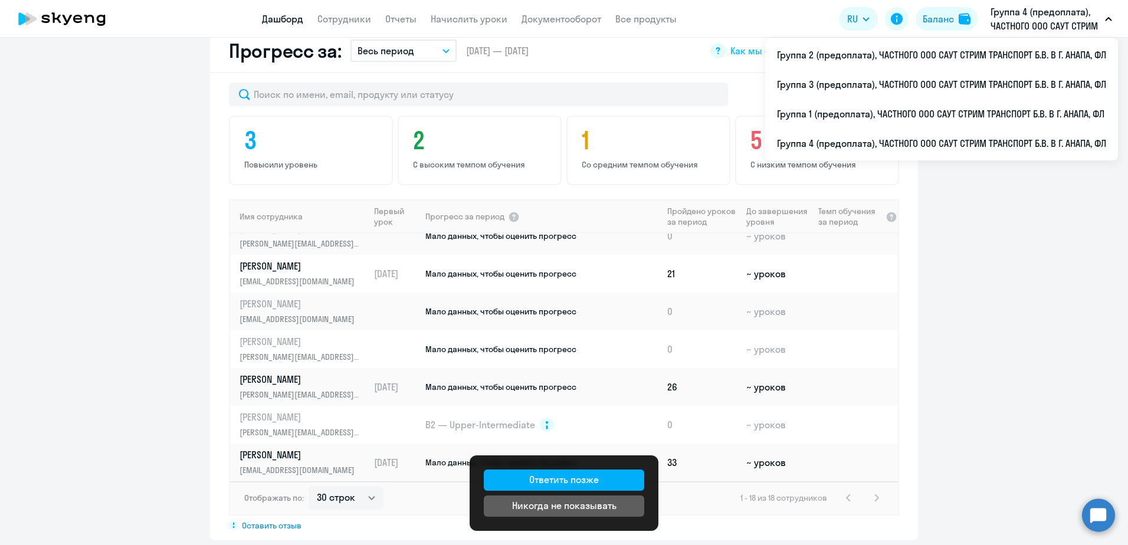
click at [1104, 15] on button "Группа 4 (предоплата), ЧАСТНОГО ООО САУТ СТРИМ ТРАНСПОРТ Б.В. В Г. АНАПА, ФЛ" at bounding box center [1050, 19] width 133 height 28
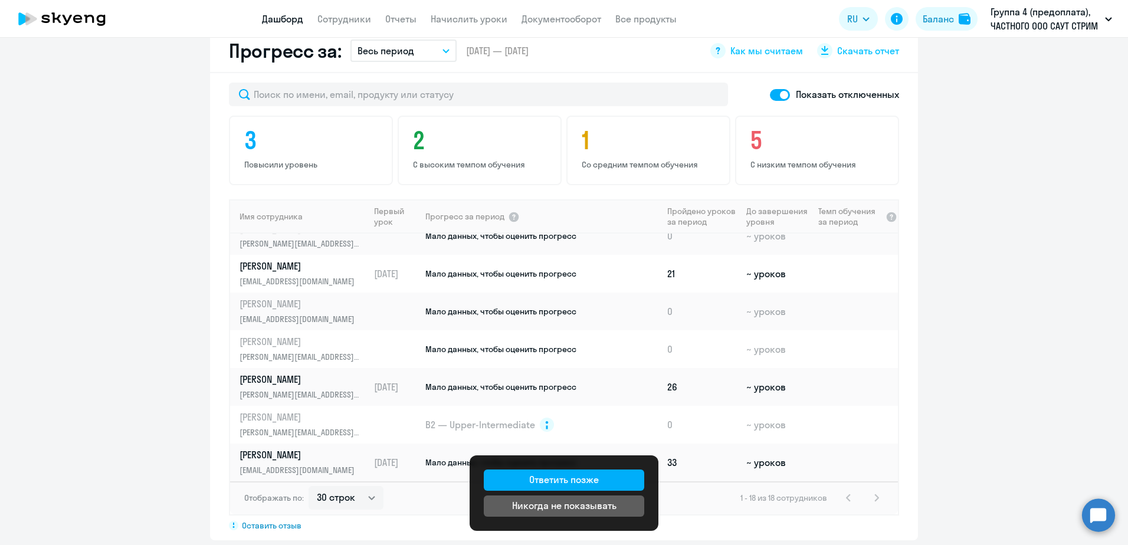
click at [1104, 15] on button "Группа 4 (предоплата), ЧАСТНОГО ООО САУТ СТРИМ ТРАНСПОРТ Б.В. В Г. АНАПА, ФЛ" at bounding box center [1050, 19] width 133 height 28
click at [1055, 298] on app-progress-dashboard "Прогресс за: Весь период – [DATE] — [DATE] Как мы считаем Скачать отчет Показат…" at bounding box center [564, 284] width 1128 height 511
